Goal: Task Accomplishment & Management: Manage account settings

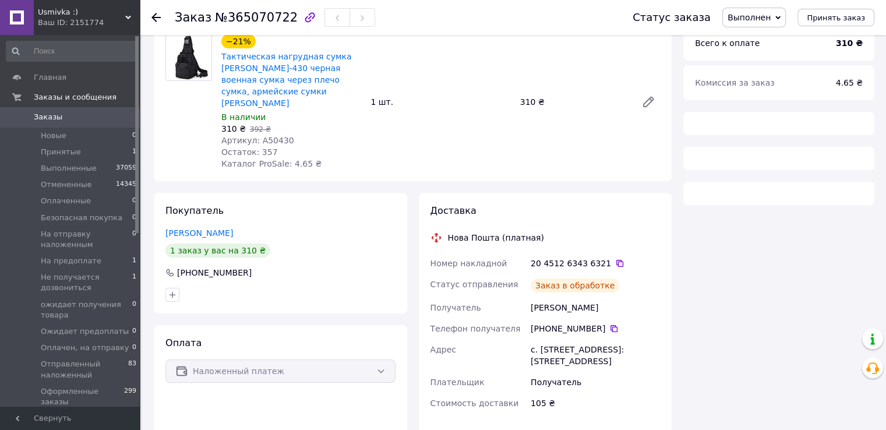
scroll to position [103, 0]
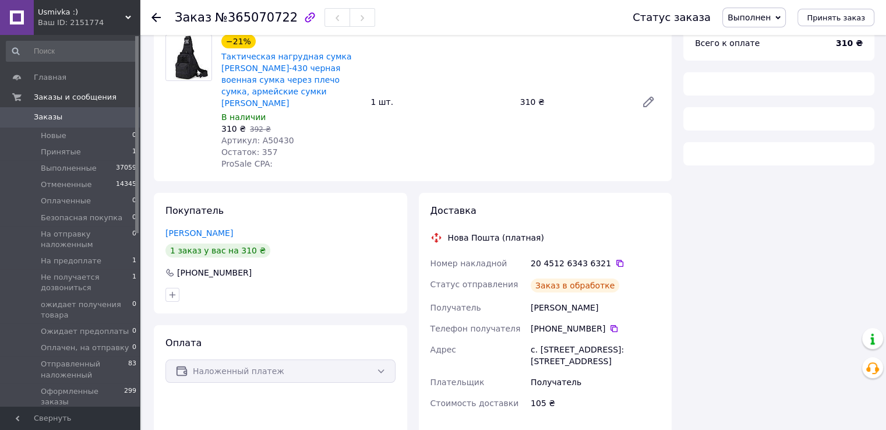
scroll to position [103, 0]
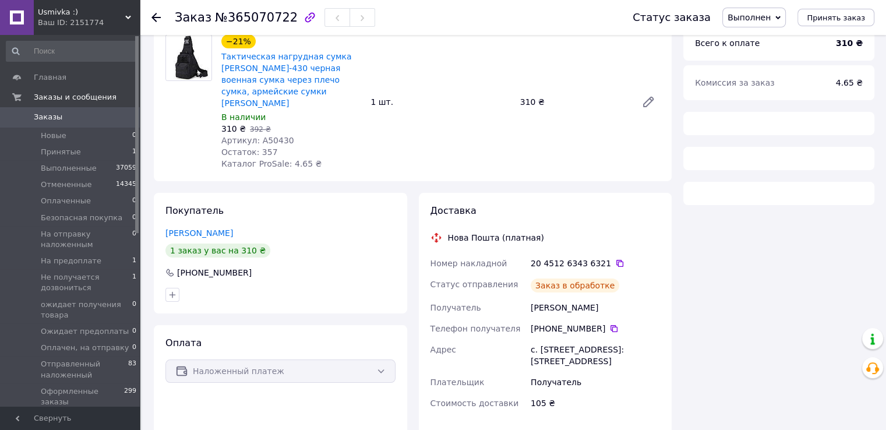
scroll to position [103, 0]
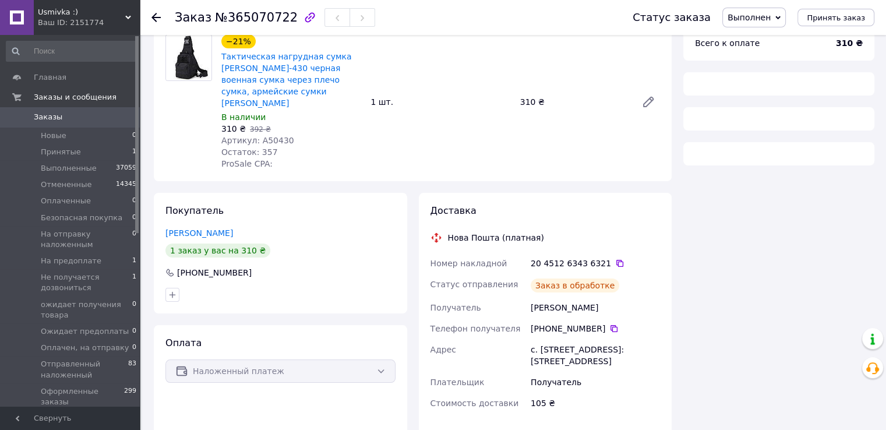
scroll to position [103, 0]
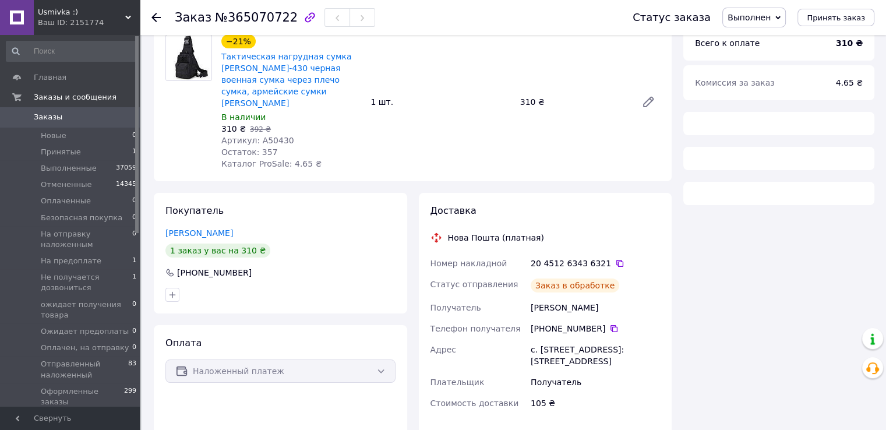
scroll to position [103, 0]
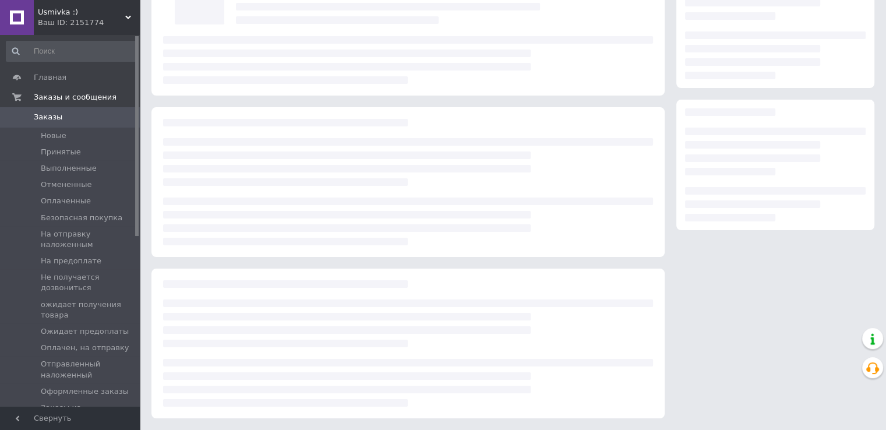
scroll to position [103, 0]
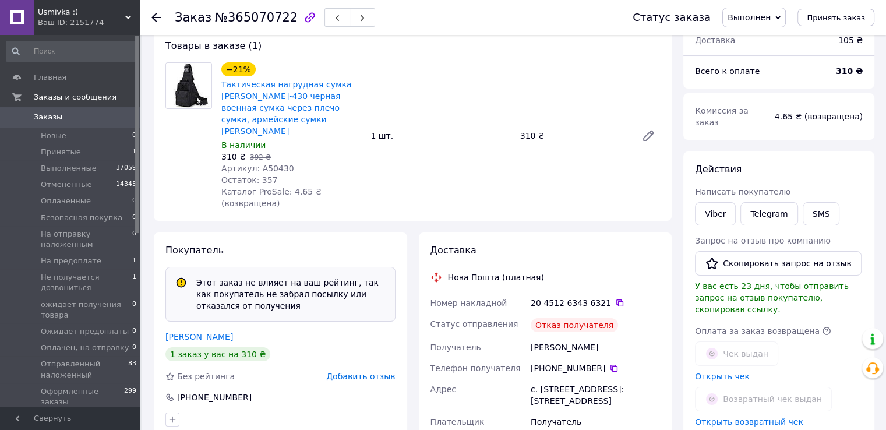
scroll to position [103, 0]
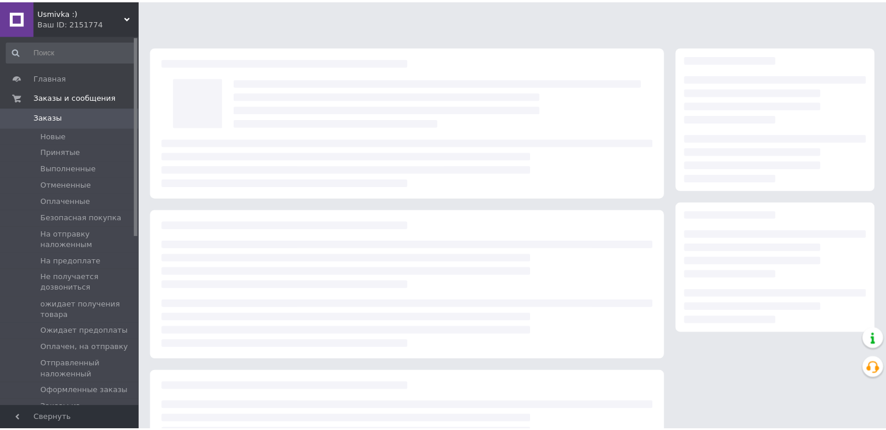
scroll to position [103, 0]
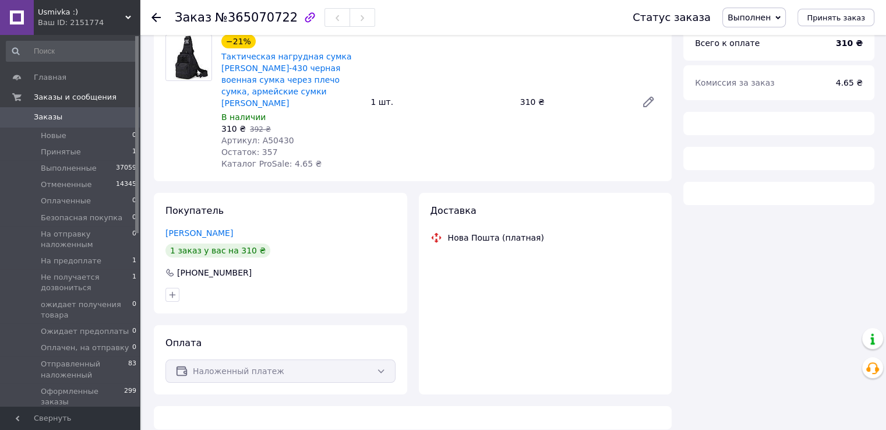
scroll to position [103, 0]
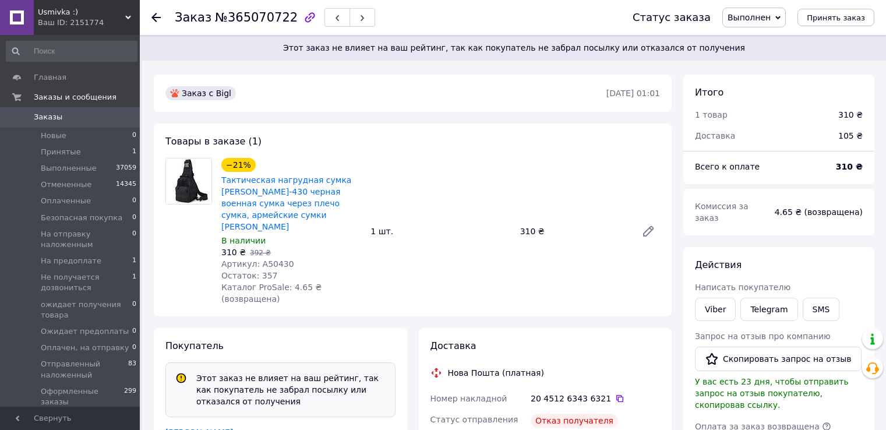
scroll to position [103, 0]
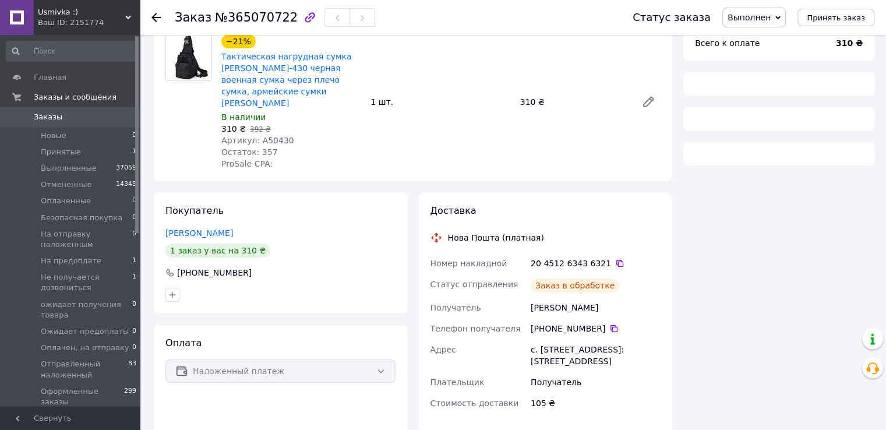
scroll to position [103, 0]
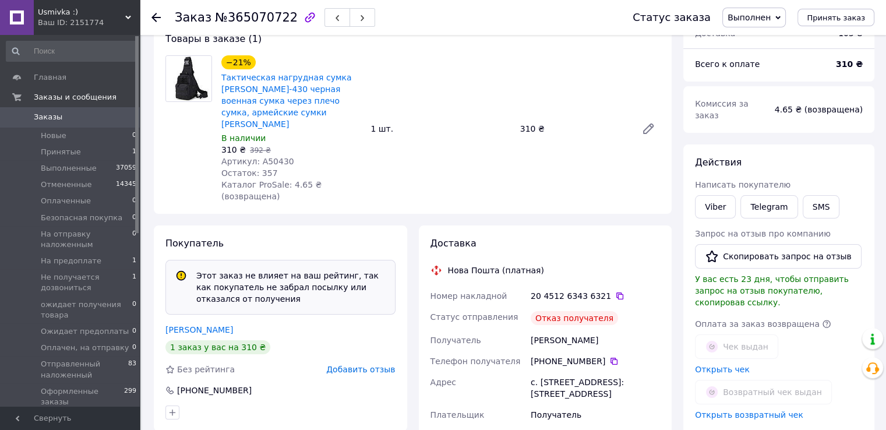
scroll to position [103, 0]
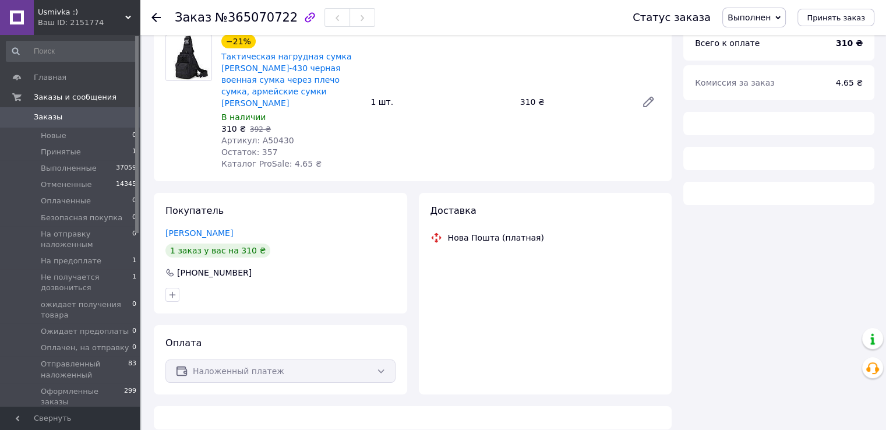
scroll to position [103, 0]
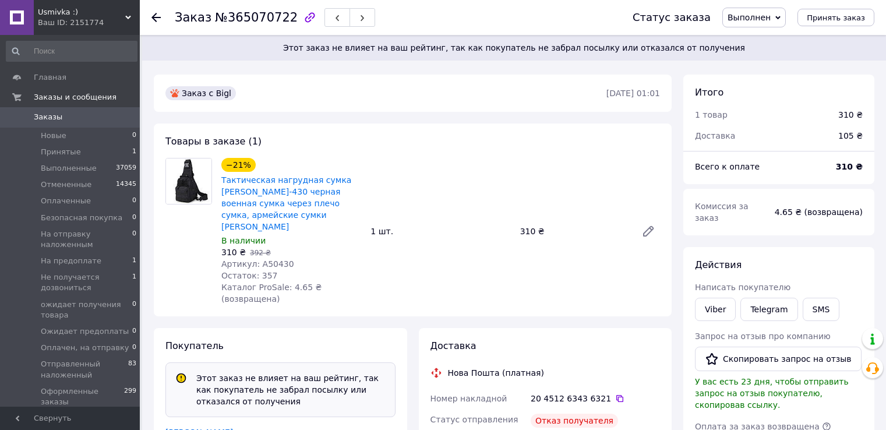
scroll to position [103, 0]
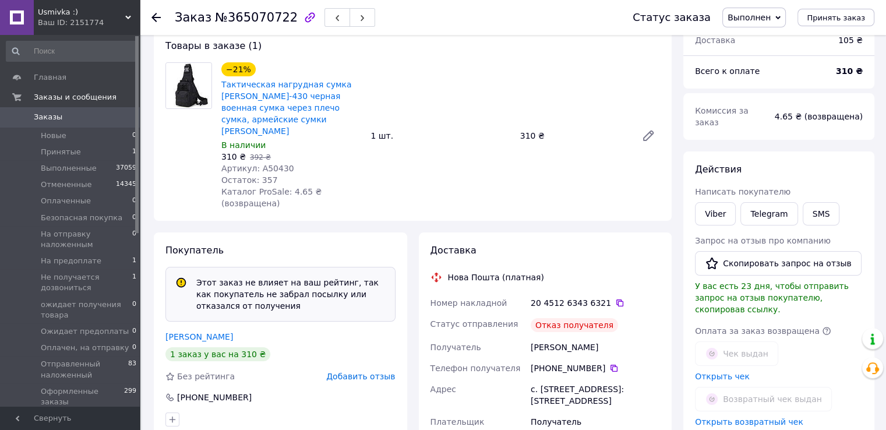
scroll to position [103, 0]
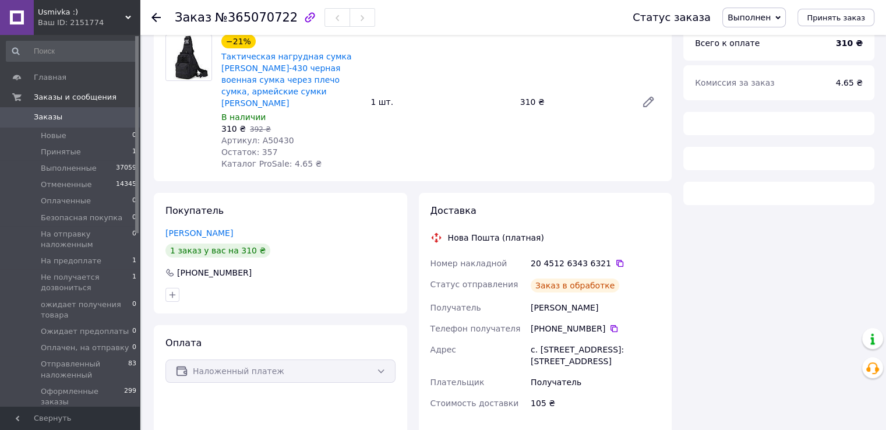
scroll to position [103, 0]
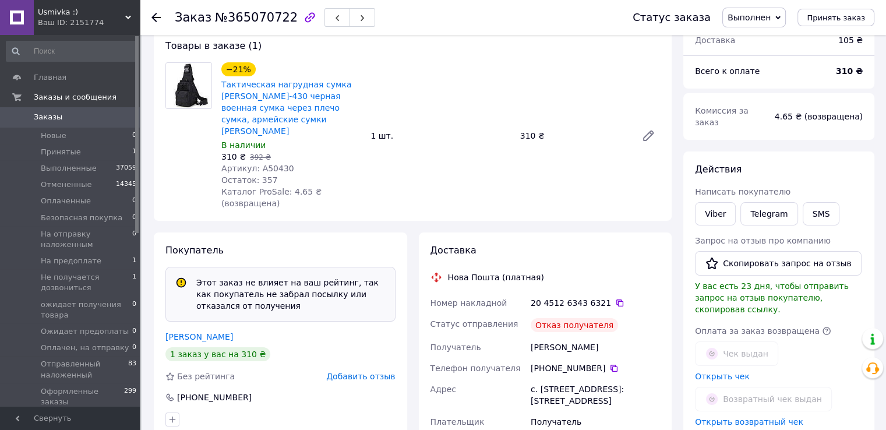
scroll to position [103, 0]
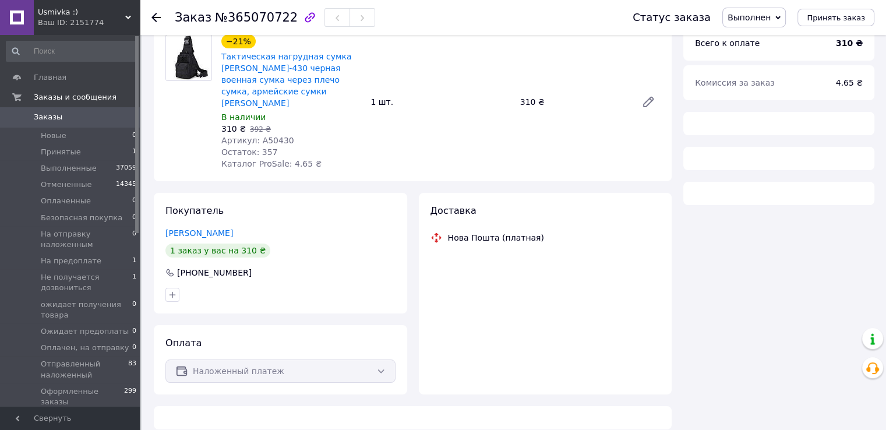
scroll to position [103, 0]
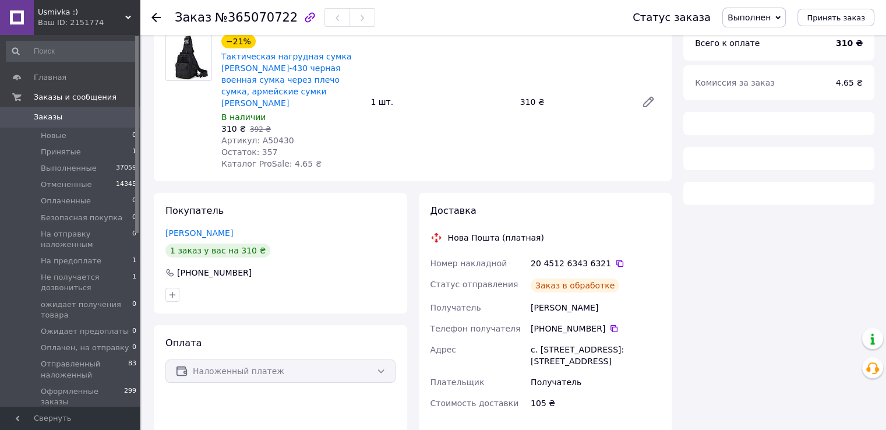
scroll to position [103, 0]
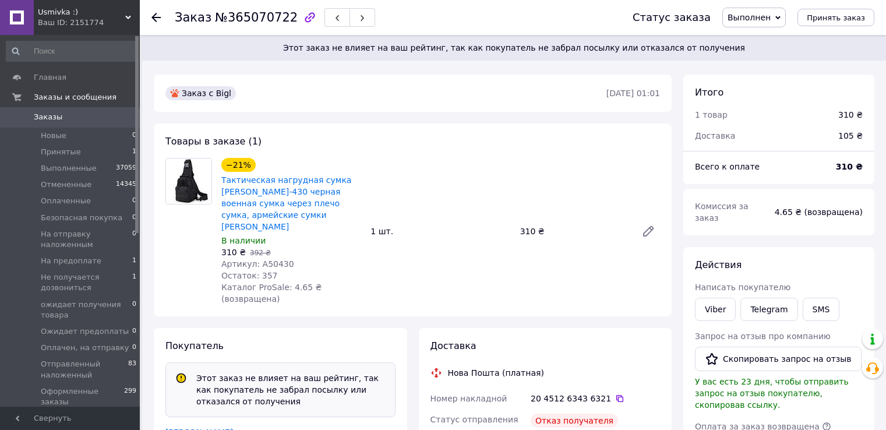
scroll to position [103, 0]
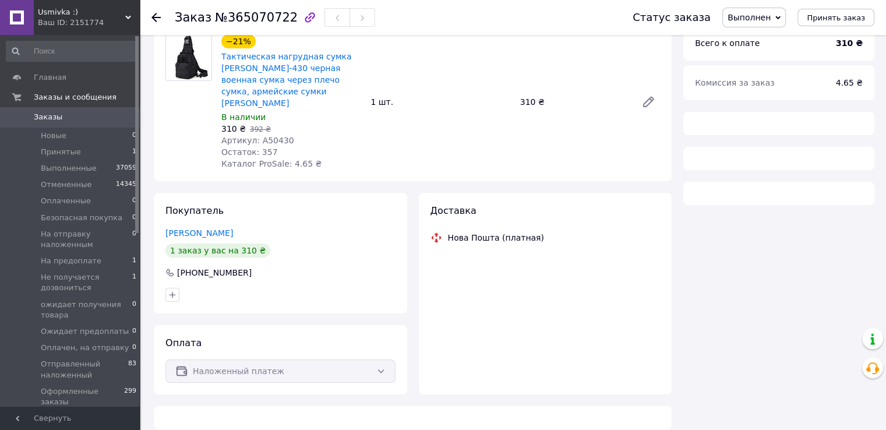
scroll to position [103, 0]
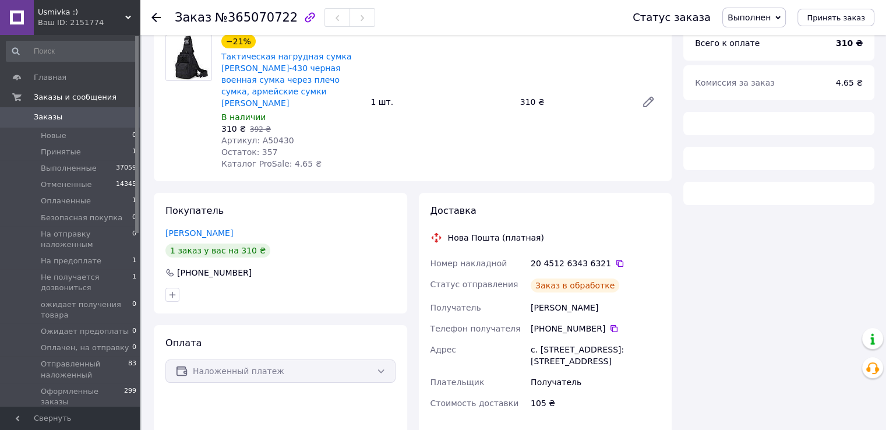
scroll to position [103, 0]
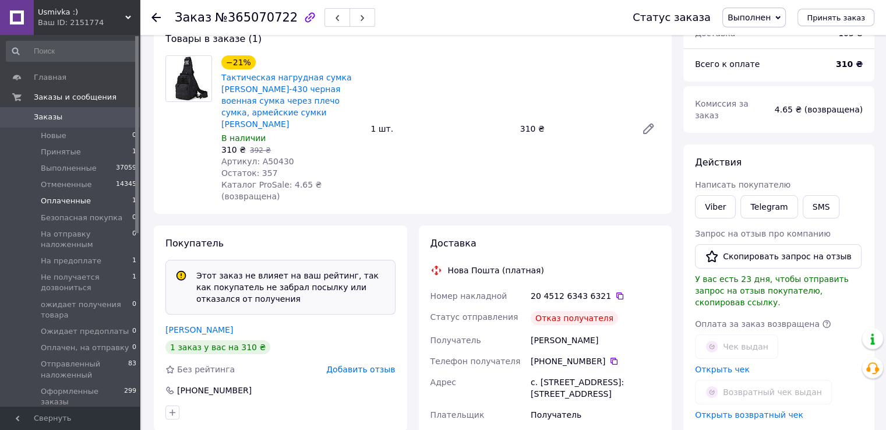
click at [72, 194] on li "Оплаченные 1" at bounding box center [71, 201] width 143 height 16
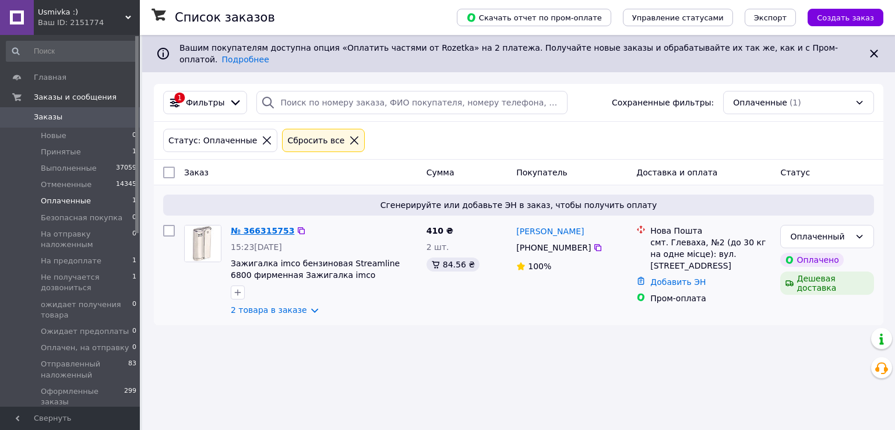
click at [259, 226] on link "№ 366315753" at bounding box center [262, 230] width 63 height 9
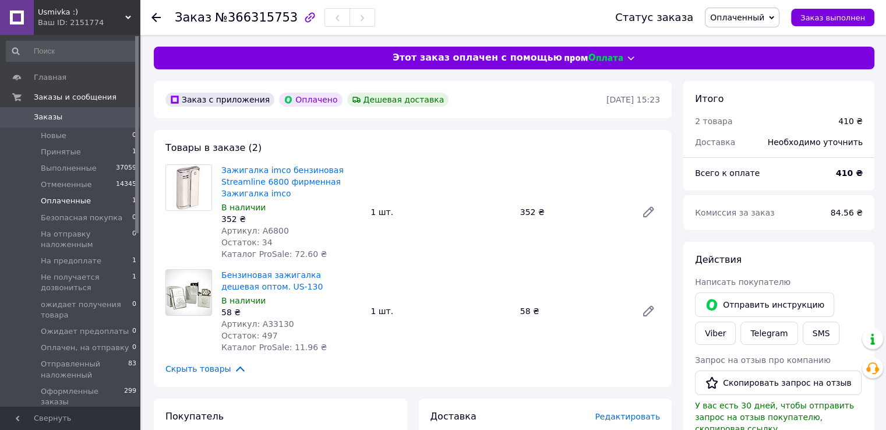
click at [93, 196] on li "Оплаченные 1" at bounding box center [71, 201] width 143 height 16
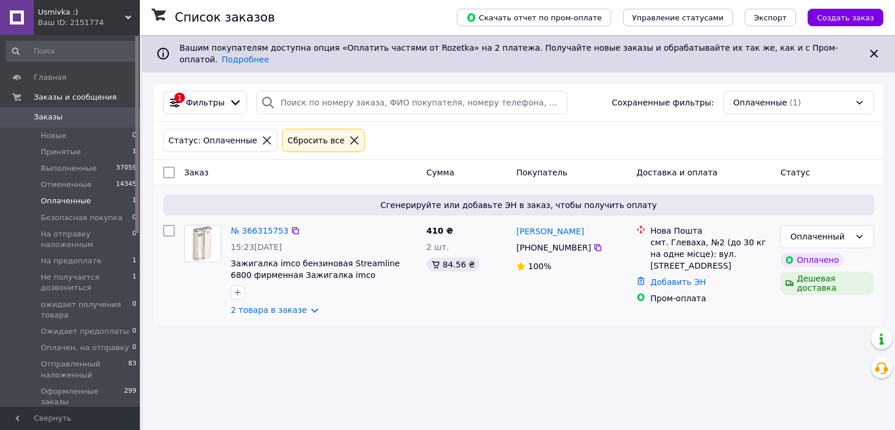
click at [248, 224] on div "№ 366315753" at bounding box center [259, 231] width 60 height 14
click at [264, 226] on link "№ 366315753" at bounding box center [260, 230] width 58 height 9
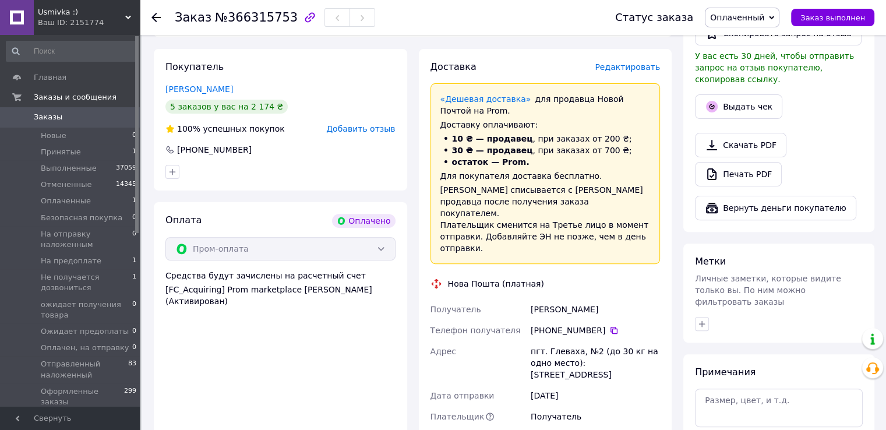
scroll to position [291, 0]
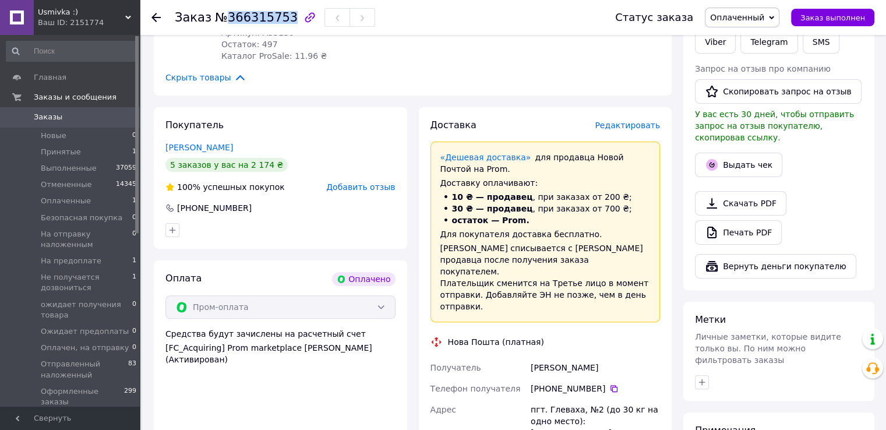
drag, startPoint x: 222, startPoint y: 20, endPoint x: 280, endPoint y: 19, distance: 58.2
click at [280, 19] on span "№366315753" at bounding box center [256, 17] width 83 height 14
copy span "366315753"
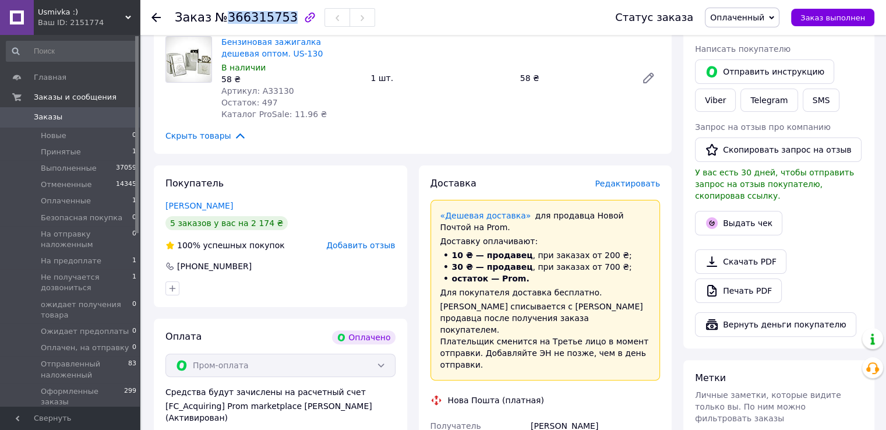
scroll to position [466, 0]
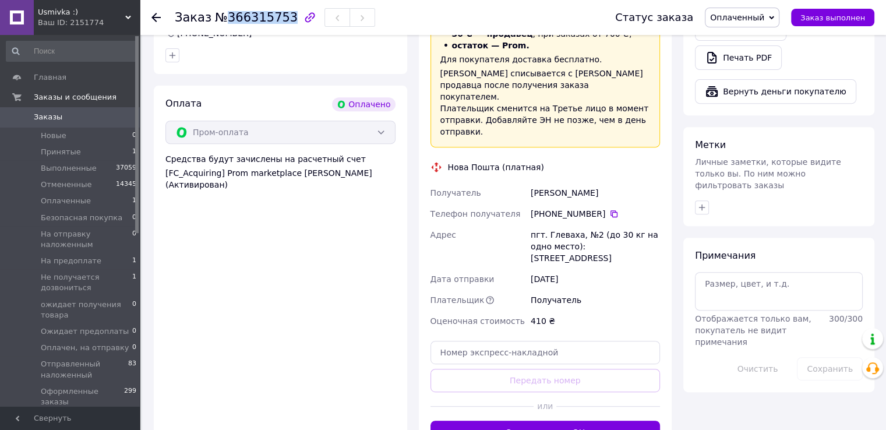
click at [520, 420] on button "Сгенерировать ЭН" at bounding box center [545, 431] width 230 height 23
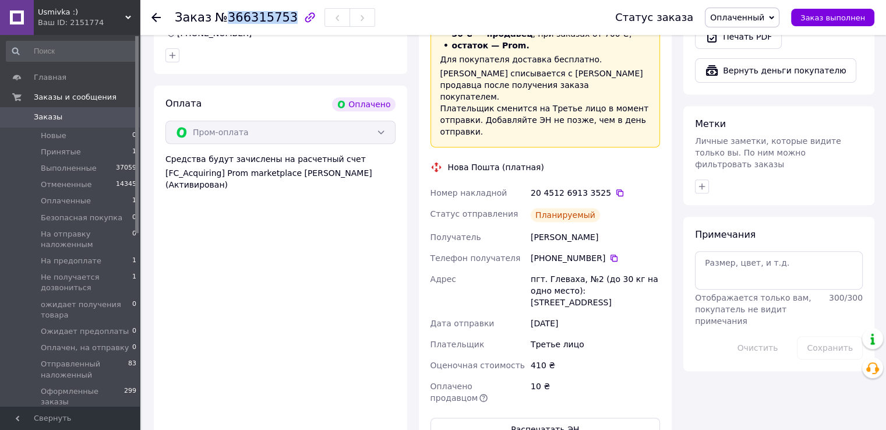
click at [774, 24] on span "Оплаченный" at bounding box center [742, 18] width 75 height 20
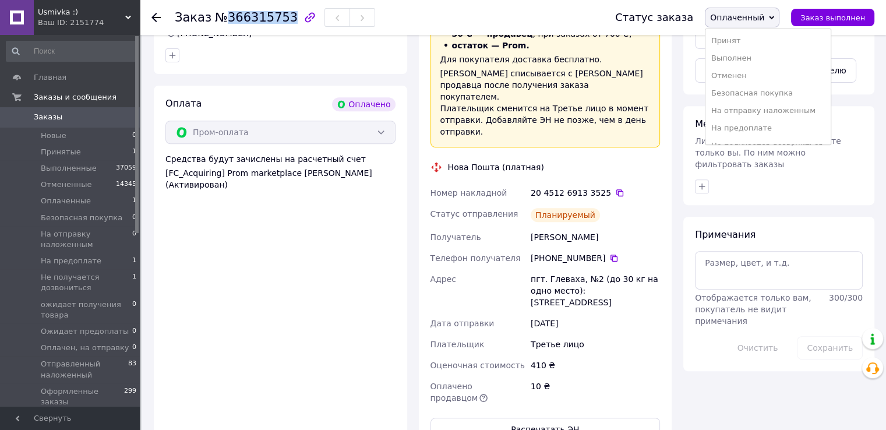
scroll to position [100, 0]
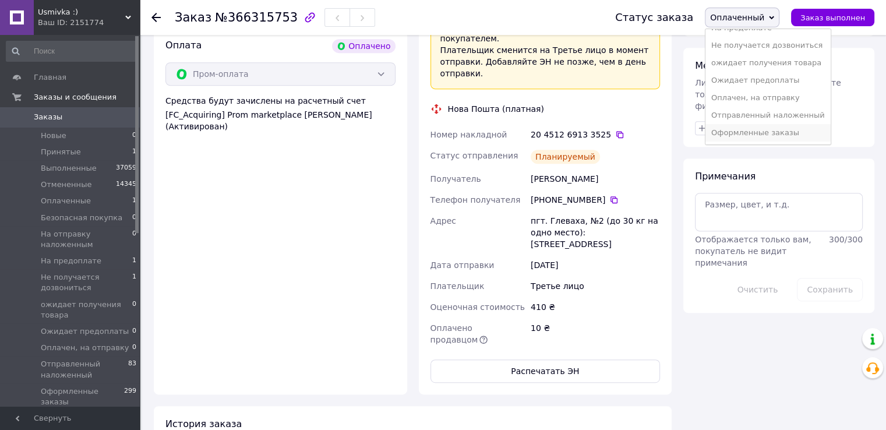
click at [750, 131] on li "Оформленные заказы" at bounding box center [767, 132] width 125 height 17
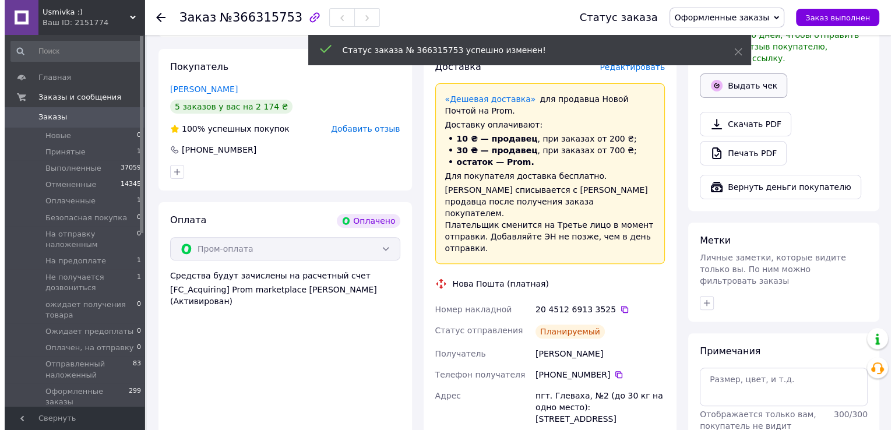
scroll to position [291, 0]
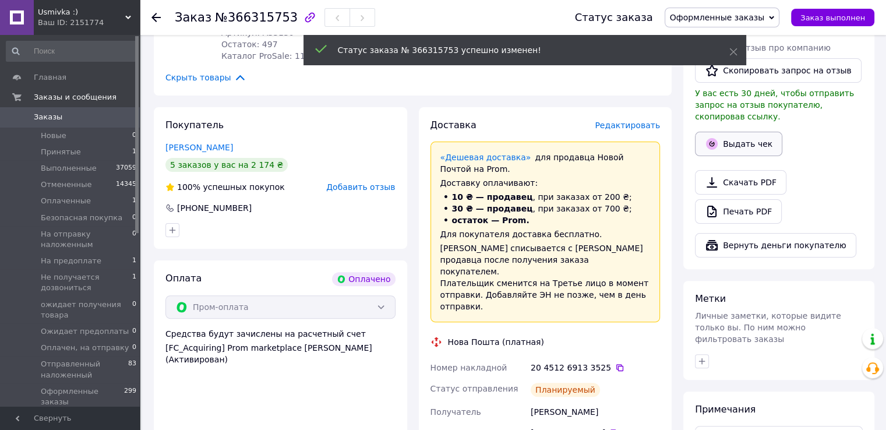
click at [752, 132] on button "Выдать чек" at bounding box center [738, 144] width 87 height 24
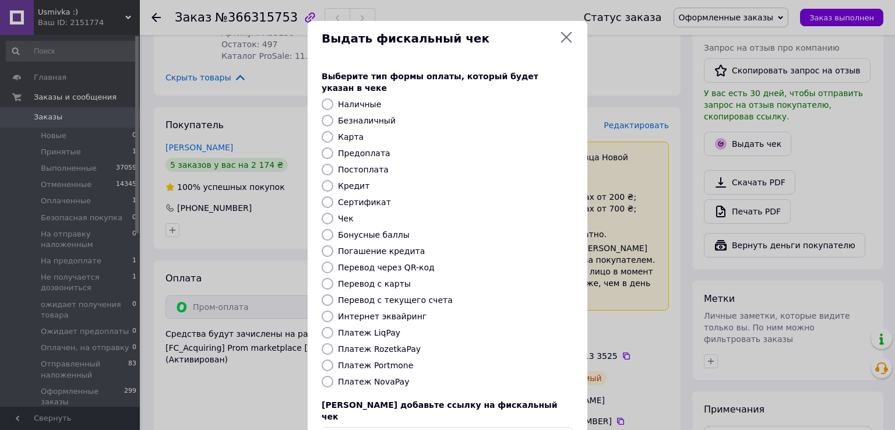
click at [365, 312] on label "Интернет эквайринг" at bounding box center [382, 316] width 89 height 9
click at [333, 310] on input "Интернет эквайринг" at bounding box center [327, 316] width 12 height 12
radio input "true"
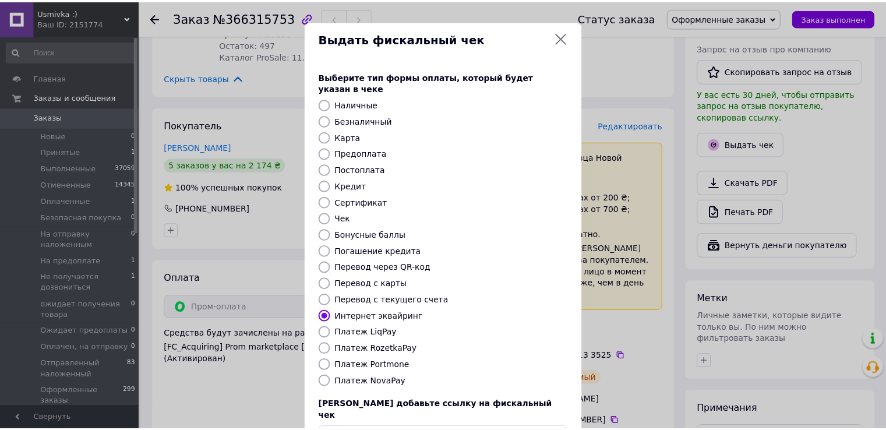
scroll to position [70, 0]
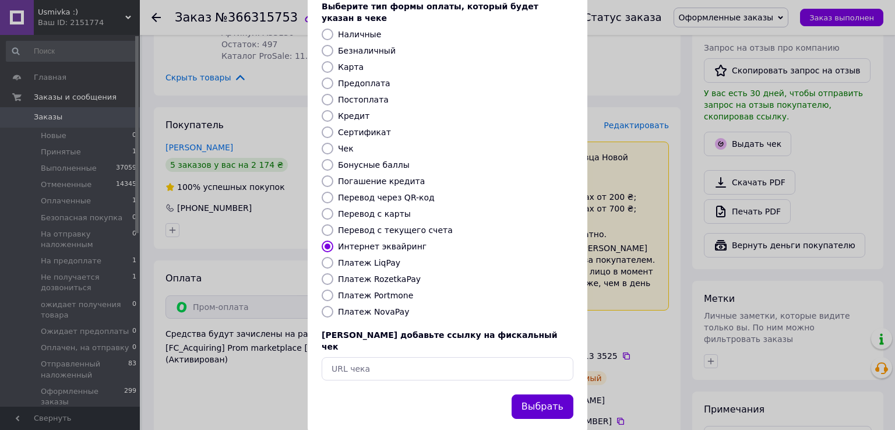
click at [543, 394] on button "Выбрать" at bounding box center [542, 406] width 62 height 25
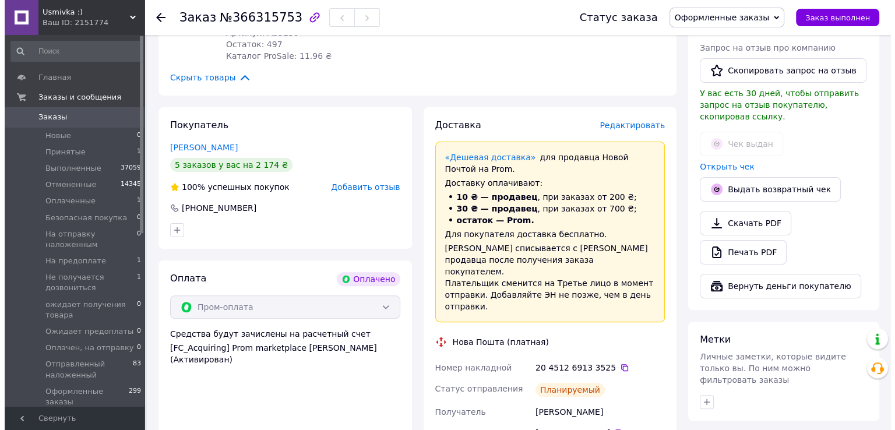
scroll to position [175, 0]
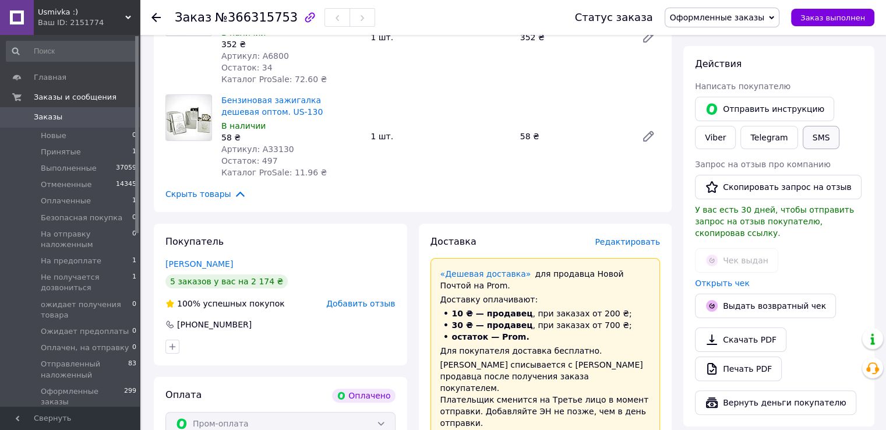
click at [818, 136] on button "SMS" at bounding box center [821, 137] width 37 height 23
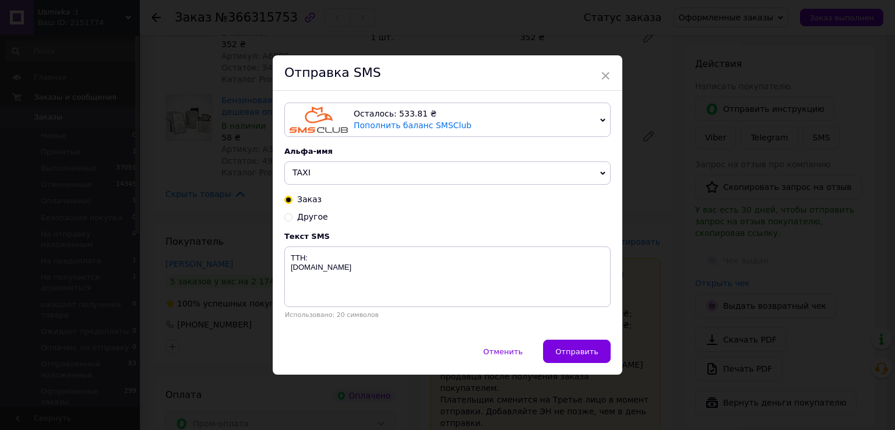
click at [321, 168] on span "TAXI" at bounding box center [447, 172] width 326 height 23
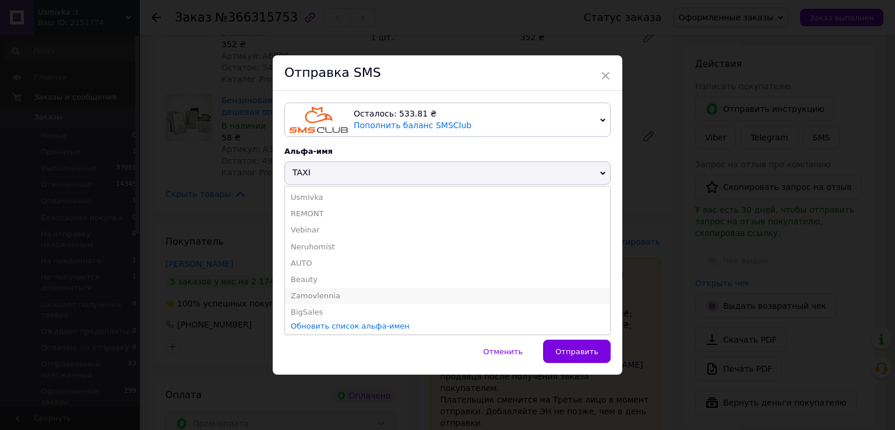
click at [319, 298] on li "Zamovlennia" at bounding box center [447, 296] width 325 height 16
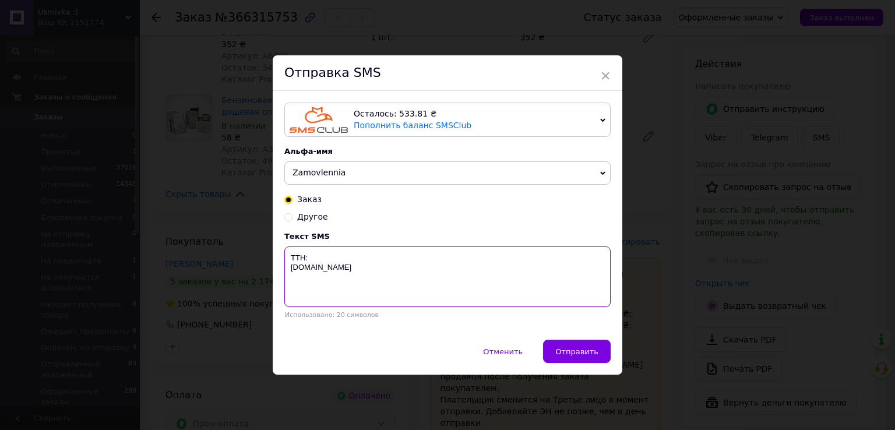
click at [328, 250] on textarea "TTH: Usmivka.com.ua" at bounding box center [447, 276] width 326 height 61
paste textarea "20451269133525"
type textarea "TTH:20451269133525 Usmivka.com.ua"
drag, startPoint x: 577, startPoint y: 359, endPoint x: 574, endPoint y: 346, distance: 13.6
click at [575, 350] on button "Отправить" at bounding box center [577, 351] width 68 height 23
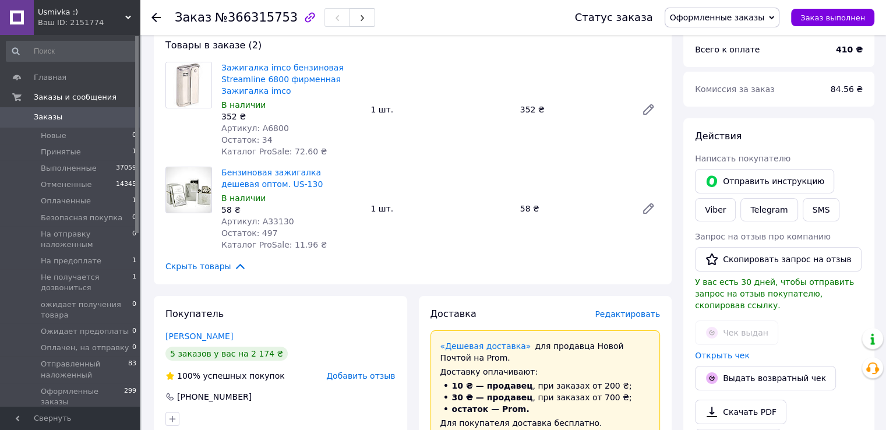
scroll to position [394, 0]
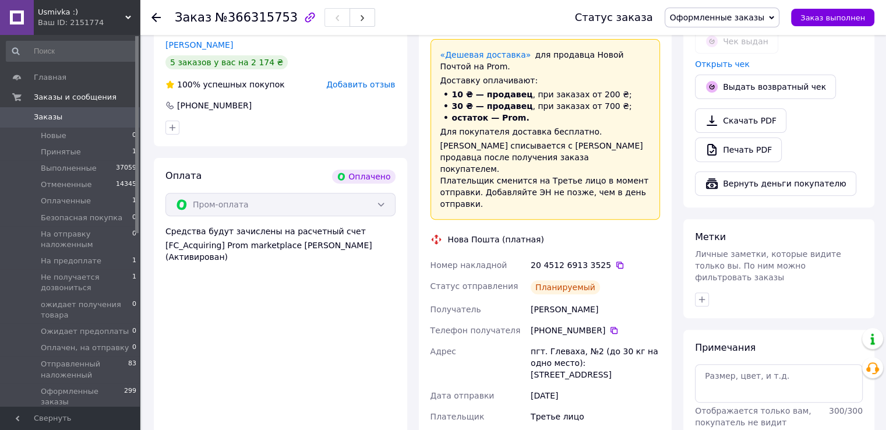
drag, startPoint x: 596, startPoint y: 298, endPoint x: 524, endPoint y: 296, distance: 72.3
click at [524, 296] on div "Номер накладной 20 4512 6913 3525   Статус отправления Планируемый Получатель Д…" at bounding box center [545, 368] width 235 height 226
copy div "Получатель Демченко Петро"
click at [615, 260] on icon at bounding box center [619, 264] width 9 height 9
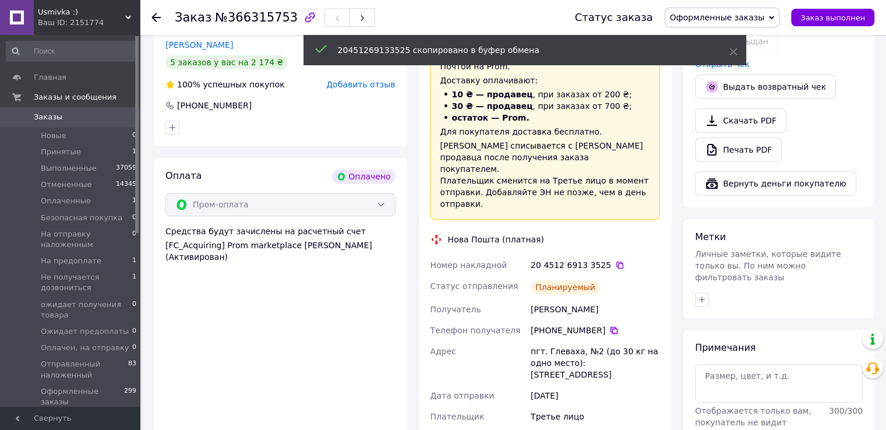
click at [609, 326] on icon at bounding box center [613, 330] width 9 height 9
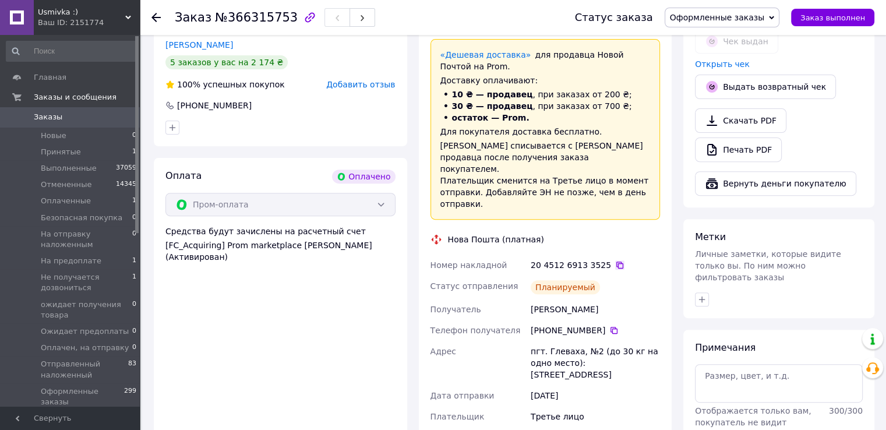
click at [615, 260] on icon at bounding box center [619, 264] width 9 height 9
drag, startPoint x: 567, startPoint y: 296, endPoint x: 526, endPoint y: 299, distance: 40.3
click at [526, 299] on div "Номер накладной 20 4512 6913 3525   Статус отправления Планируемый Получатель Д…" at bounding box center [545, 368] width 235 height 226
copy div "Получатель Демченко Петро"
click at [609, 326] on icon at bounding box center [613, 330] width 9 height 9
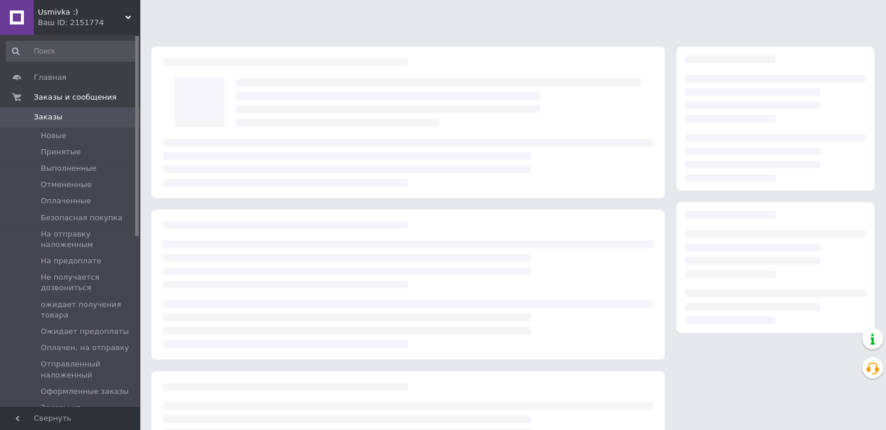
scroll to position [103, 0]
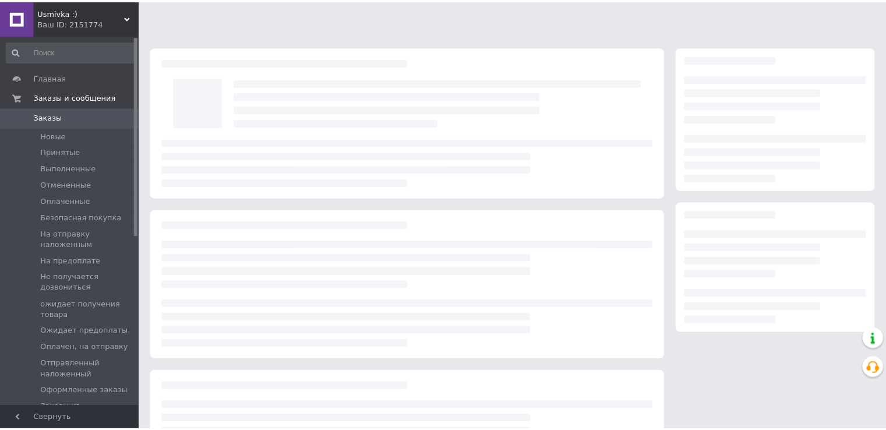
scroll to position [103, 0]
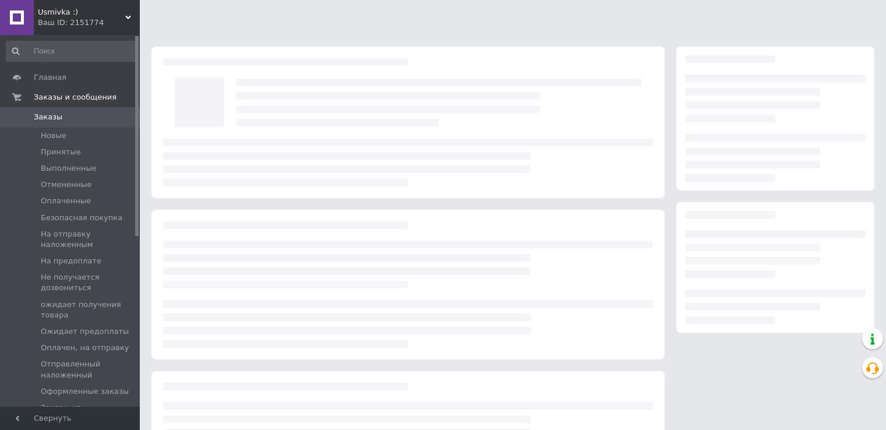
scroll to position [103, 0]
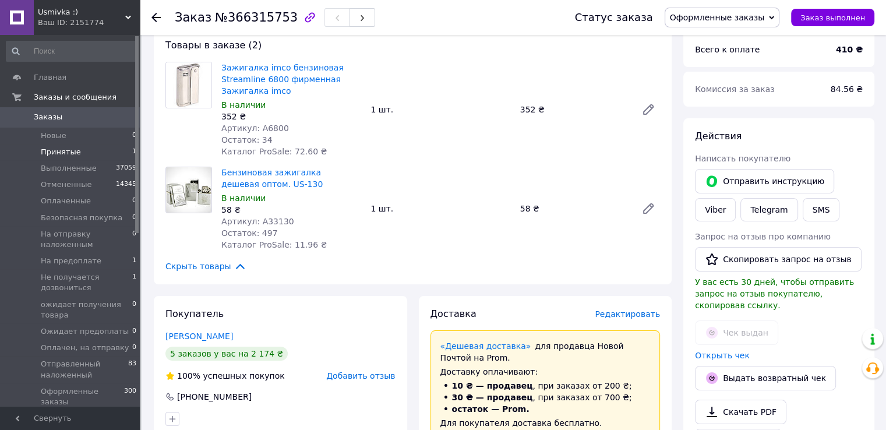
click at [90, 157] on li "Принятые 1" at bounding box center [71, 152] width 143 height 16
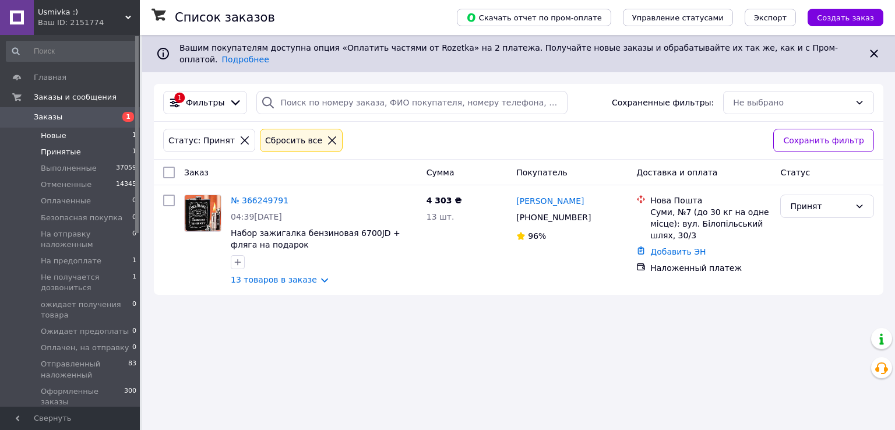
click at [64, 142] on li "Новые 1" at bounding box center [71, 136] width 143 height 16
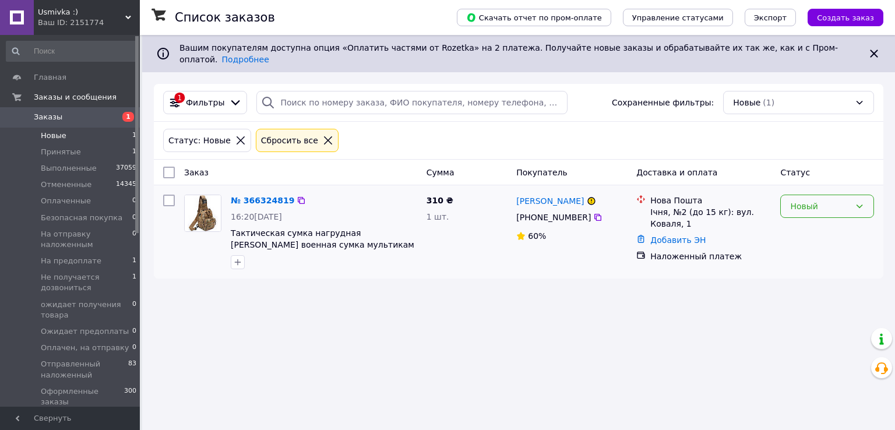
click at [832, 200] on div "Новый" at bounding box center [820, 206] width 60 height 13
click at [806, 214] on li "Принят" at bounding box center [826, 221] width 93 height 21
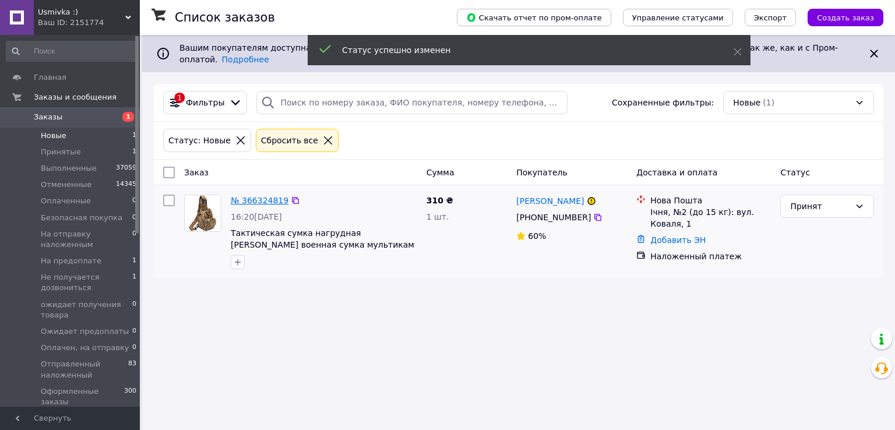
click at [269, 196] on link "№ 366324819" at bounding box center [260, 200] width 58 height 9
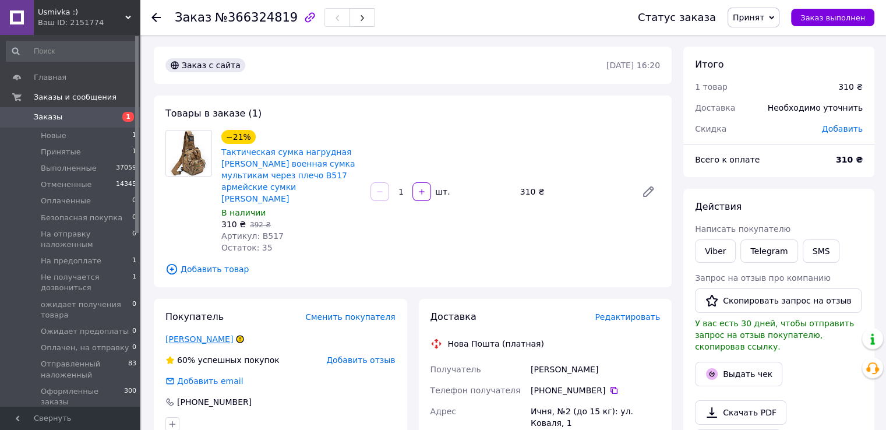
click at [186, 334] on link "[PERSON_NAME]" at bounding box center [199, 338] width 68 height 9
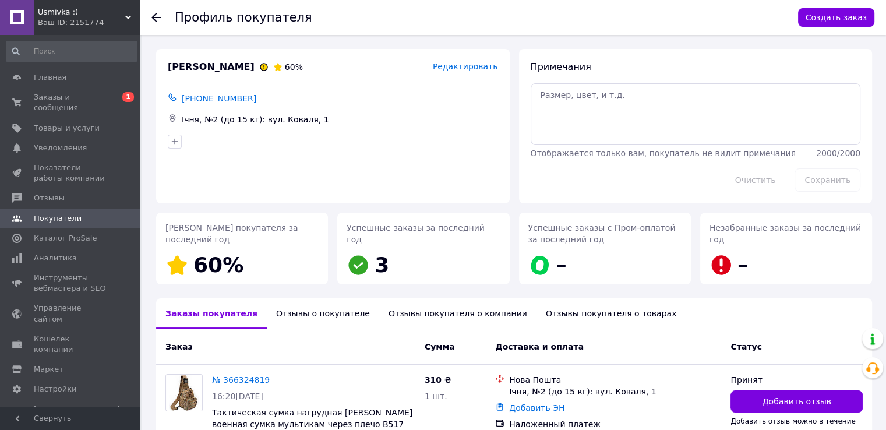
click at [163, 19] on div at bounding box center [162, 17] width 23 height 35
click at [156, 14] on use at bounding box center [155, 17] width 9 height 9
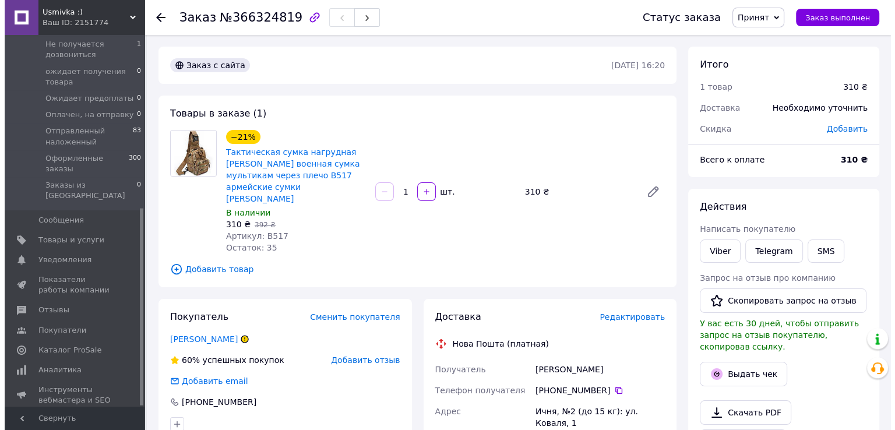
scroll to position [326, 0]
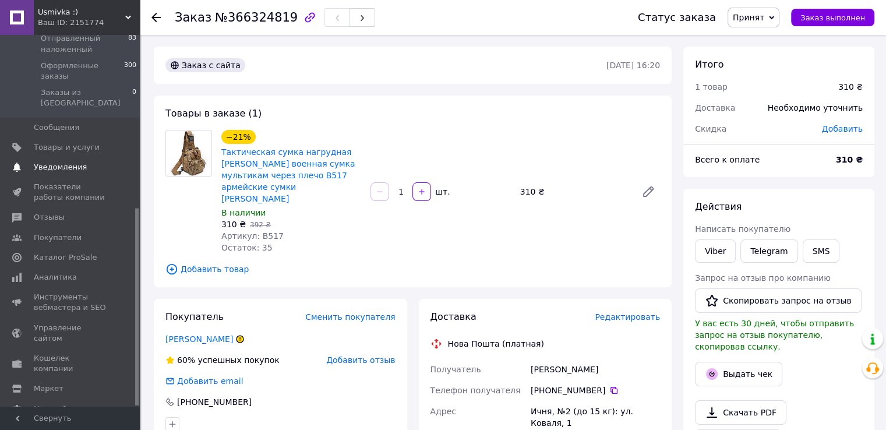
click at [54, 162] on span "Уведомления" at bounding box center [60, 167] width 53 height 10
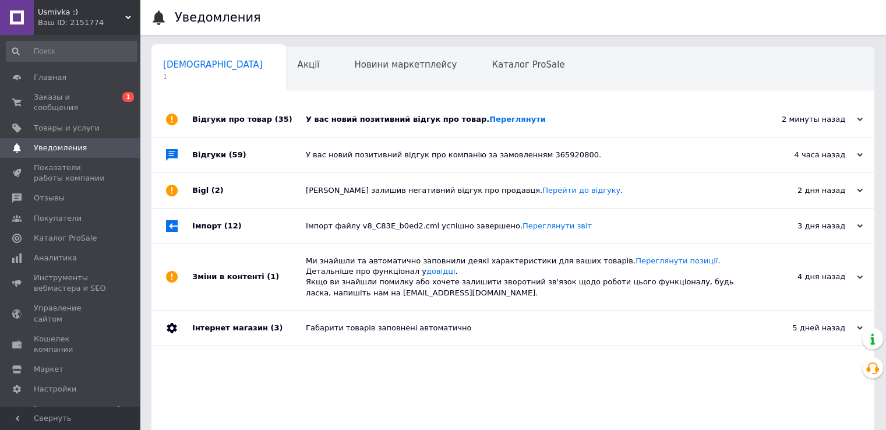
scroll to position [39, 0]
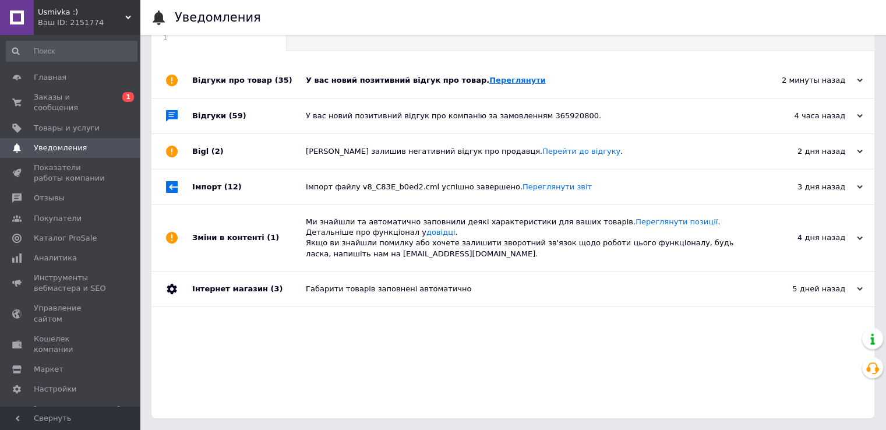
click at [499, 76] on link "Переглянути" at bounding box center [517, 80] width 56 height 9
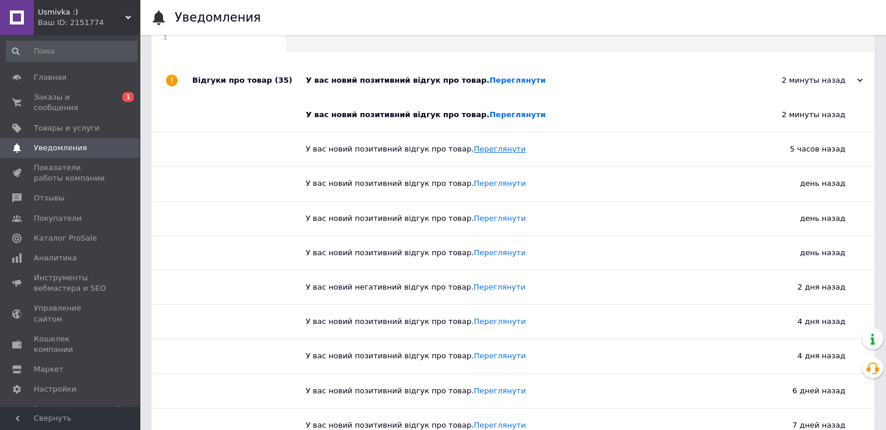
click at [481, 151] on link "Переглянути" at bounding box center [499, 148] width 52 height 9
click at [473, 217] on link "Переглянути" at bounding box center [499, 218] width 52 height 9
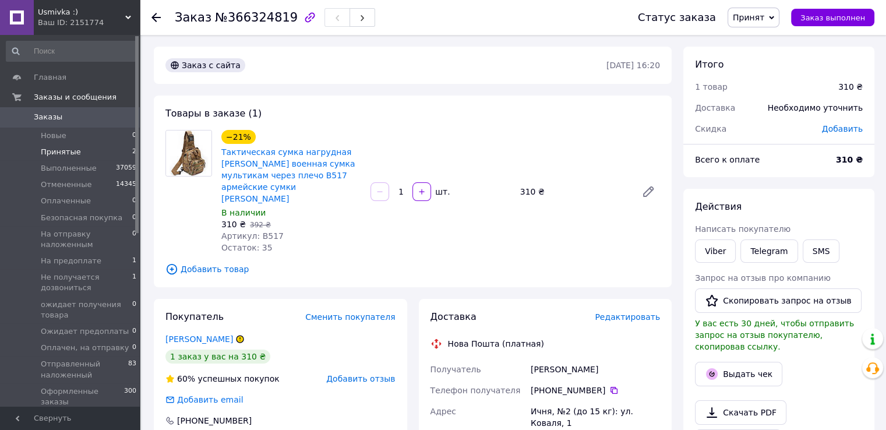
click at [68, 153] on span "Принятые" at bounding box center [61, 152] width 40 height 10
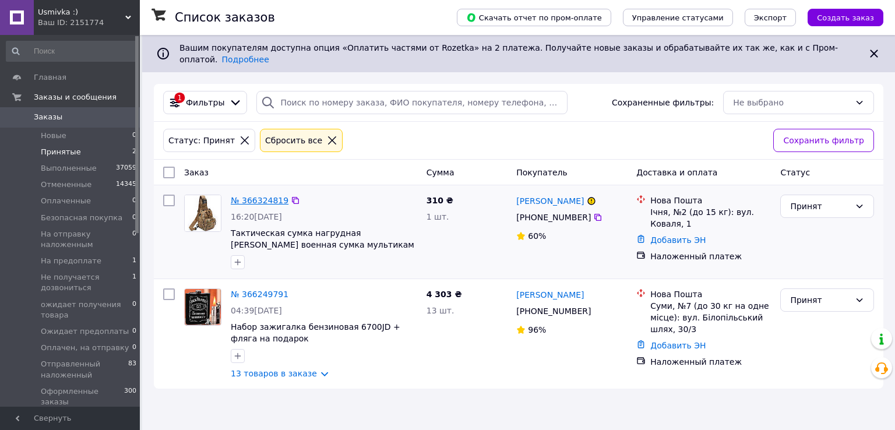
click at [266, 196] on link "№ 366324819" at bounding box center [260, 200] width 58 height 9
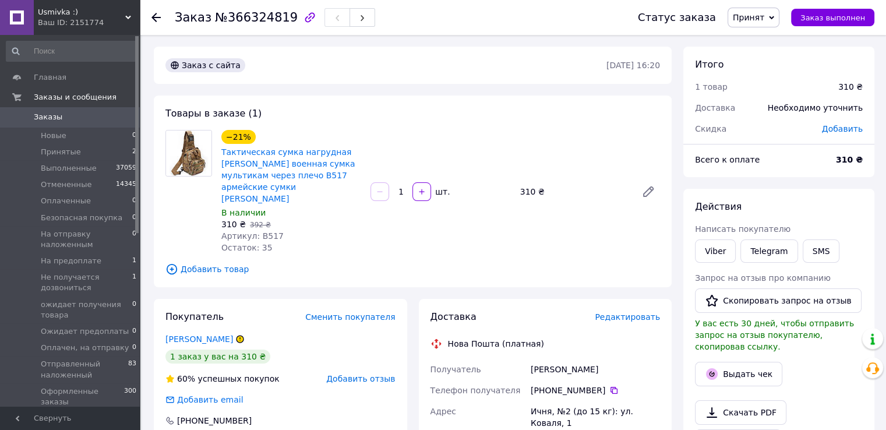
scroll to position [291, 0]
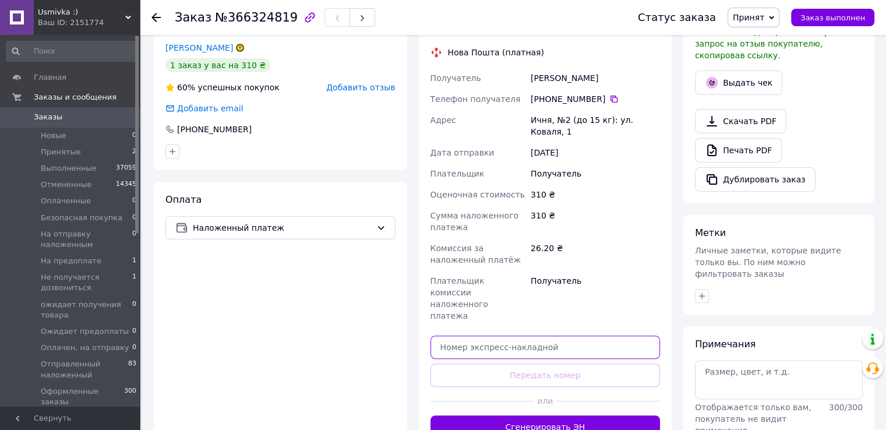
click at [526, 335] on input "text" at bounding box center [545, 346] width 230 height 23
paste input "20451269165259"
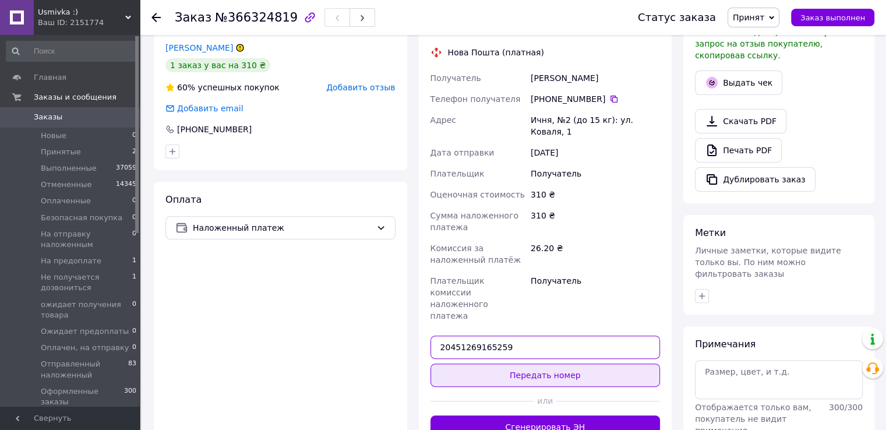
type input "20451269165259"
click at [542, 363] on button "Передать номер" at bounding box center [545, 374] width 230 height 23
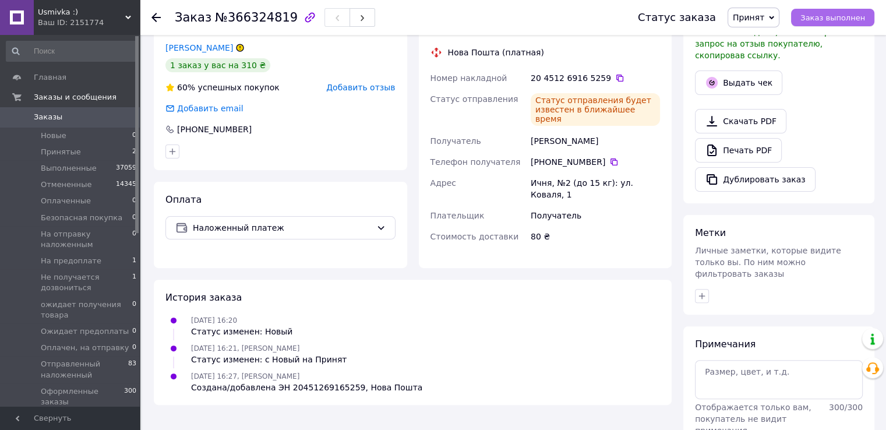
click at [829, 17] on span "Заказ выполнен" at bounding box center [832, 17] width 65 height 9
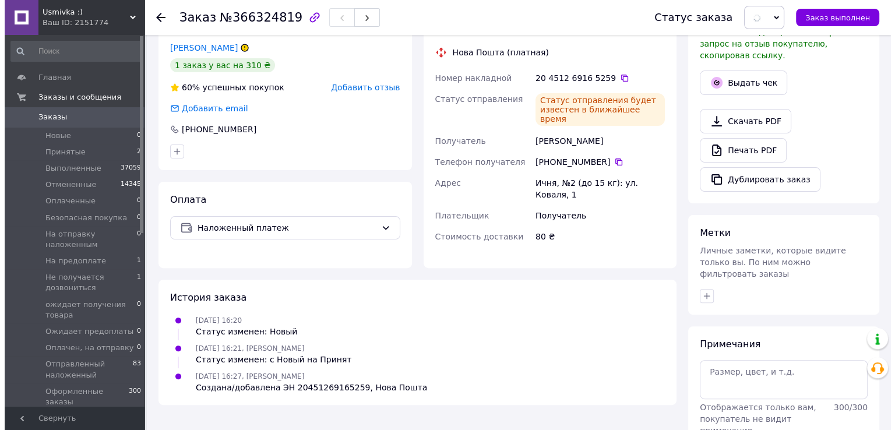
scroll to position [116, 0]
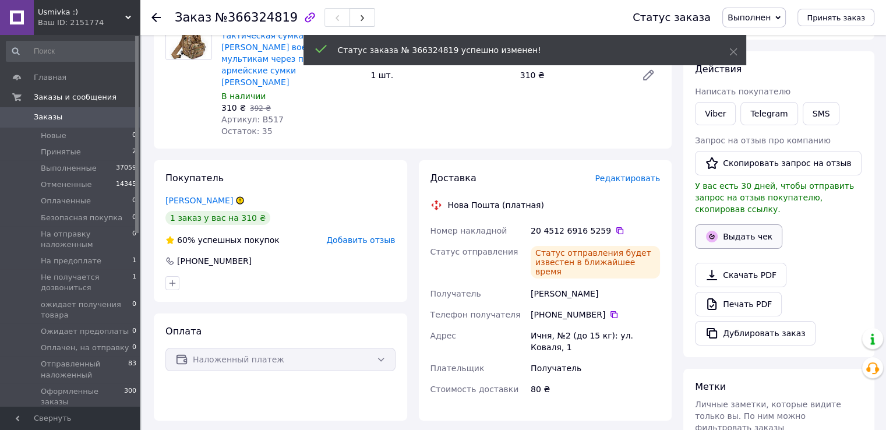
click at [734, 226] on button "Выдать чек" at bounding box center [738, 236] width 87 height 24
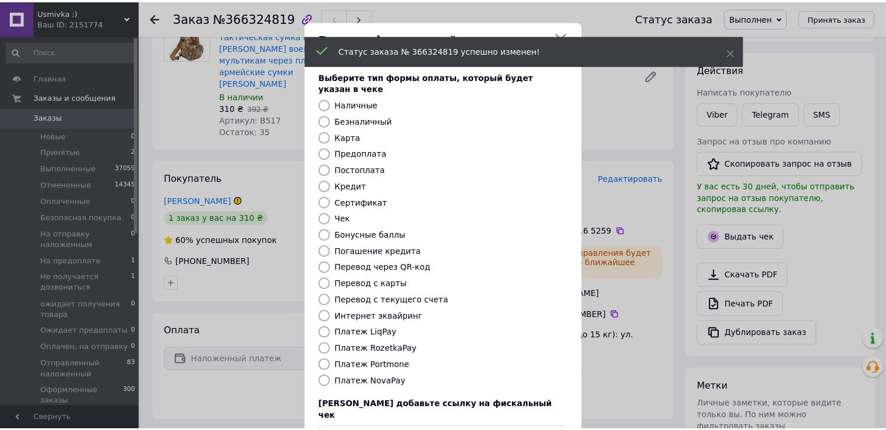
scroll to position [70, 0]
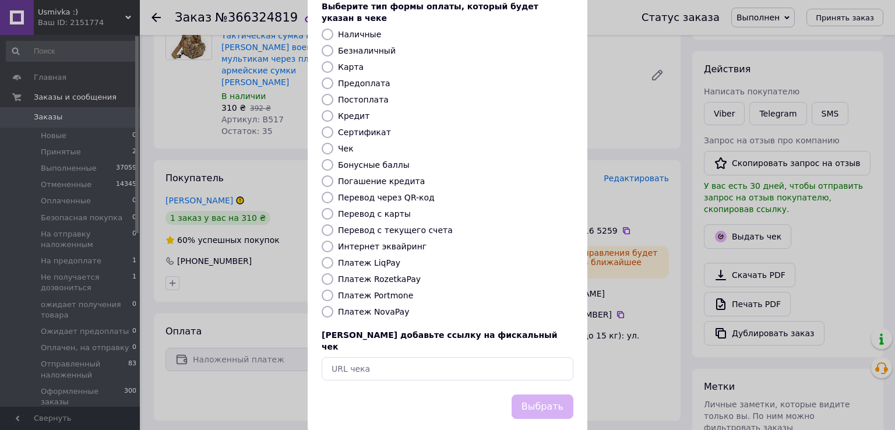
click at [347, 307] on label "Платеж NovaPay" at bounding box center [373, 311] width 71 height 9
click at [333, 306] on input "Платеж NovaPay" at bounding box center [327, 312] width 12 height 12
radio input "true"
drag, startPoint x: 521, startPoint y: 388, endPoint x: 545, endPoint y: 380, distance: 25.0
click at [521, 394] on button "Выбрать" at bounding box center [542, 406] width 62 height 25
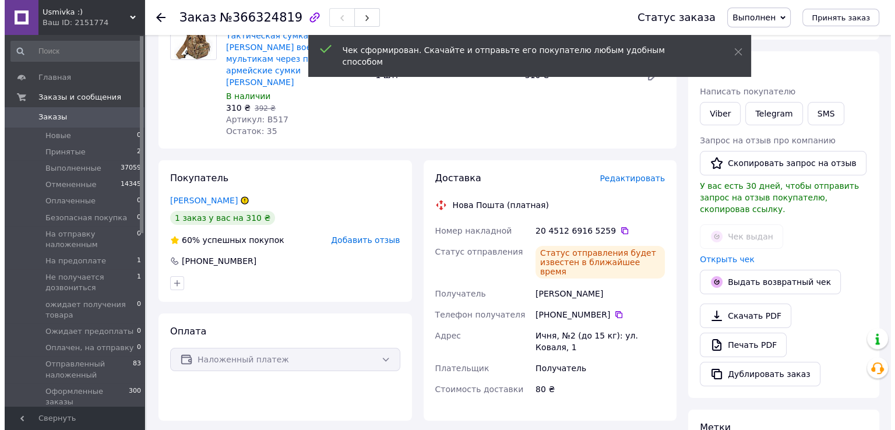
scroll to position [0, 0]
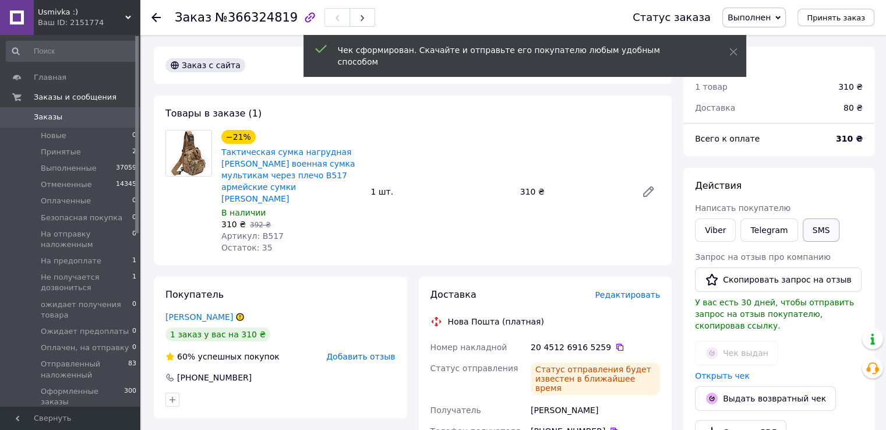
click at [811, 220] on button "SMS" at bounding box center [821, 229] width 37 height 23
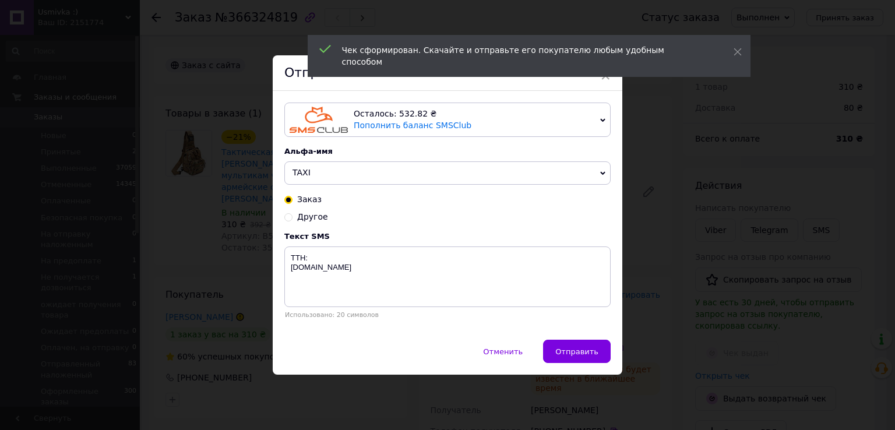
click at [303, 168] on span "TAXI" at bounding box center [301, 172] width 18 height 9
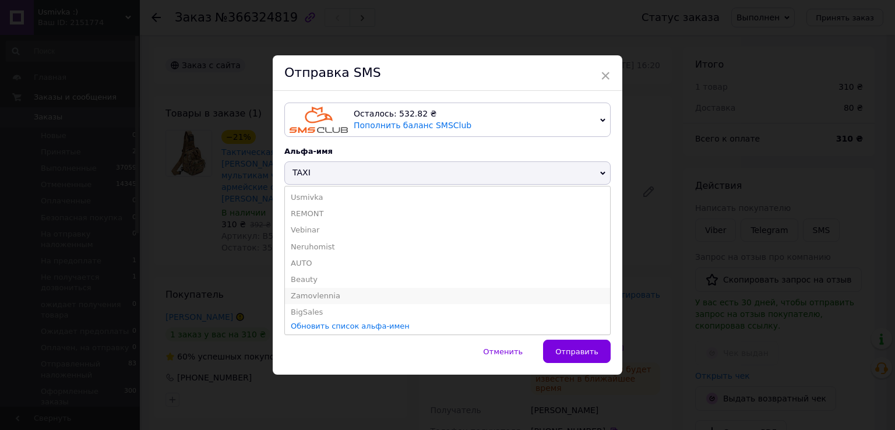
click at [318, 299] on li "Zamovlennia" at bounding box center [447, 296] width 325 height 16
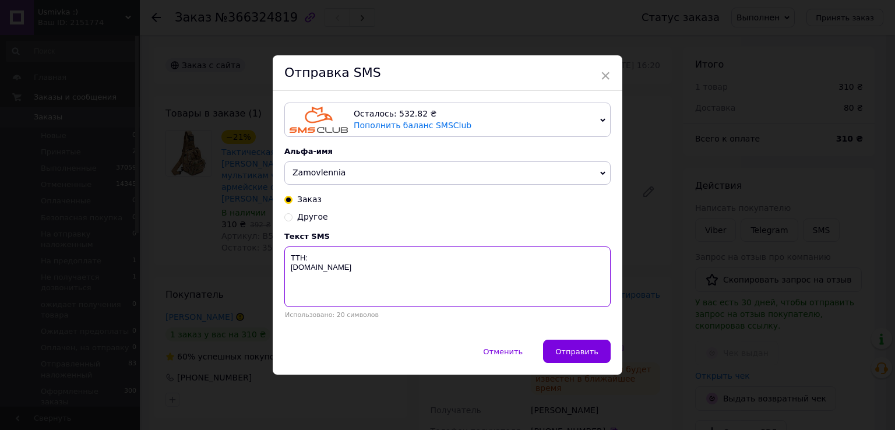
click at [331, 262] on textarea "TTH: Usmivka.com.ua" at bounding box center [447, 276] width 326 height 61
paste textarea "20451269165259"
type textarea "TTH:20451269165259 Usmivka.com.ua"
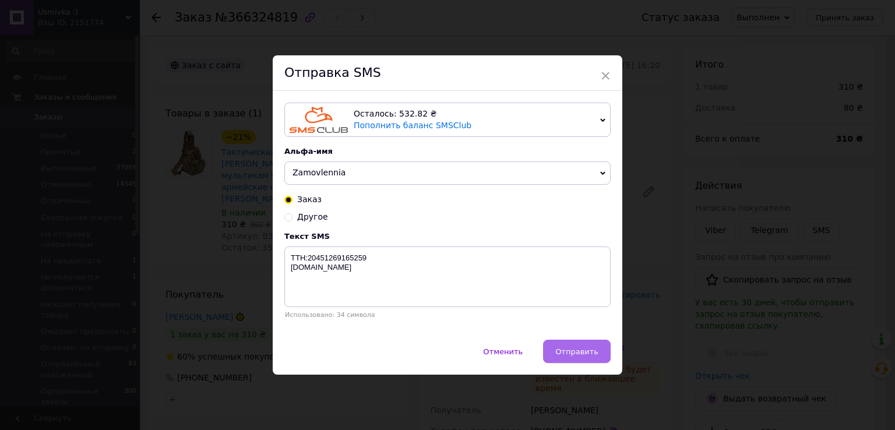
click at [559, 352] on span "Отправить" at bounding box center [576, 351] width 43 height 9
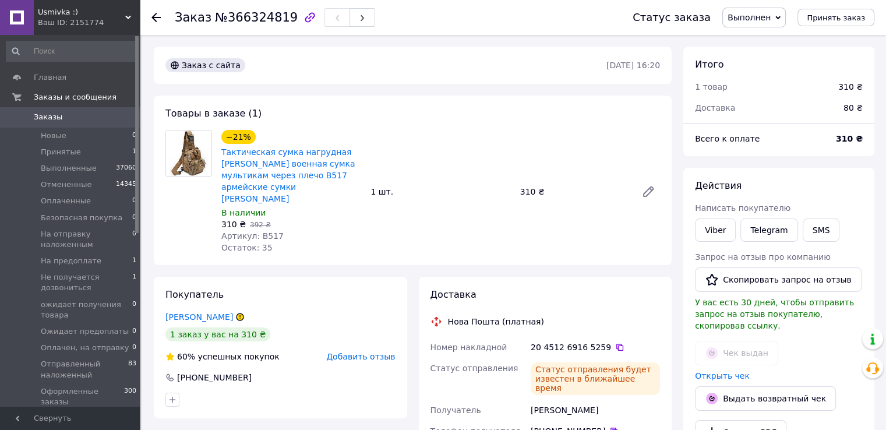
scroll to position [233, 0]
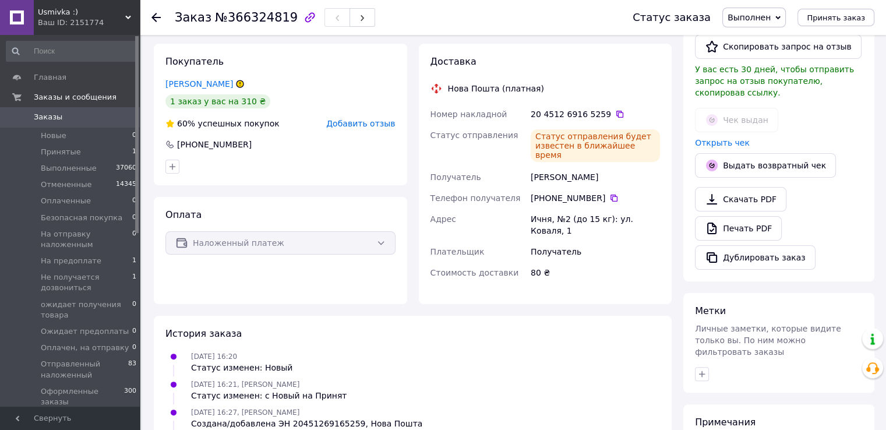
click at [63, 122] on span "Заказы" at bounding box center [71, 117] width 74 height 10
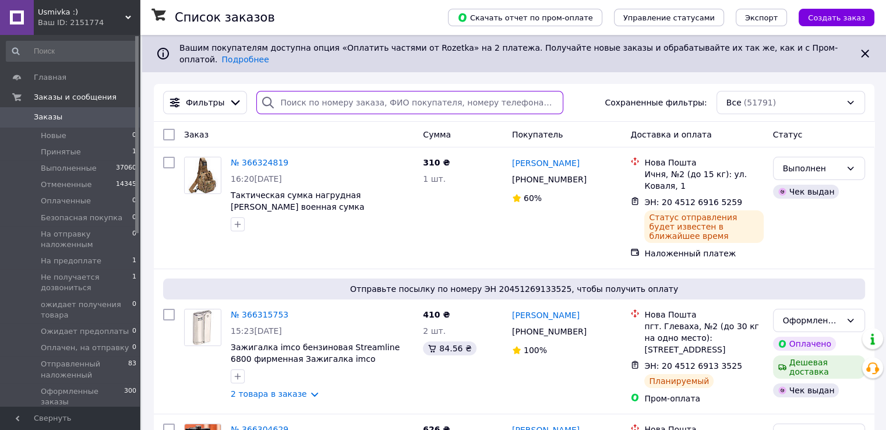
click at [334, 94] on input "search" at bounding box center [409, 102] width 307 height 23
paste input "365978451"
type input "365978451"
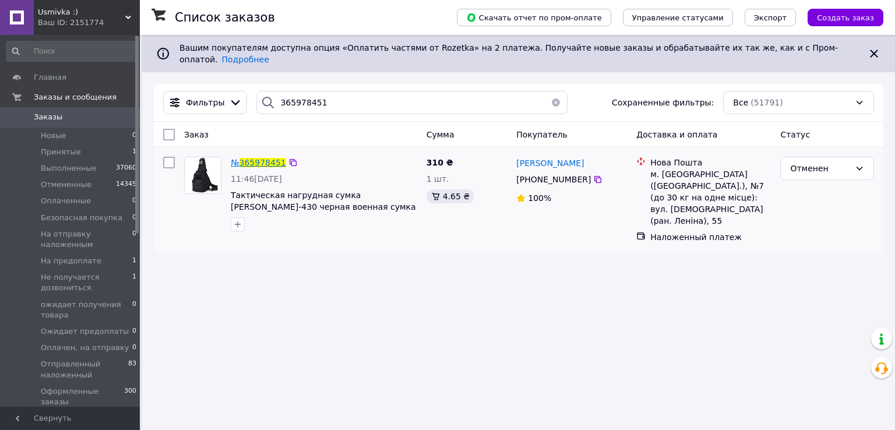
click at [266, 158] on span "365978451" at bounding box center [262, 162] width 47 height 9
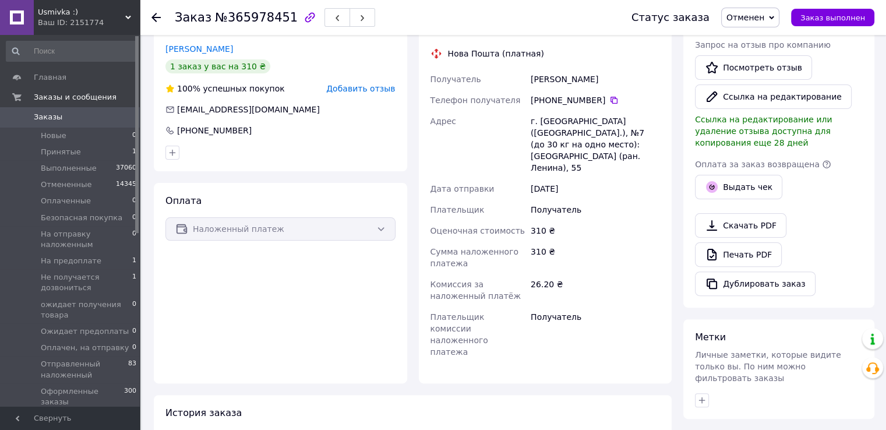
scroll to position [433, 0]
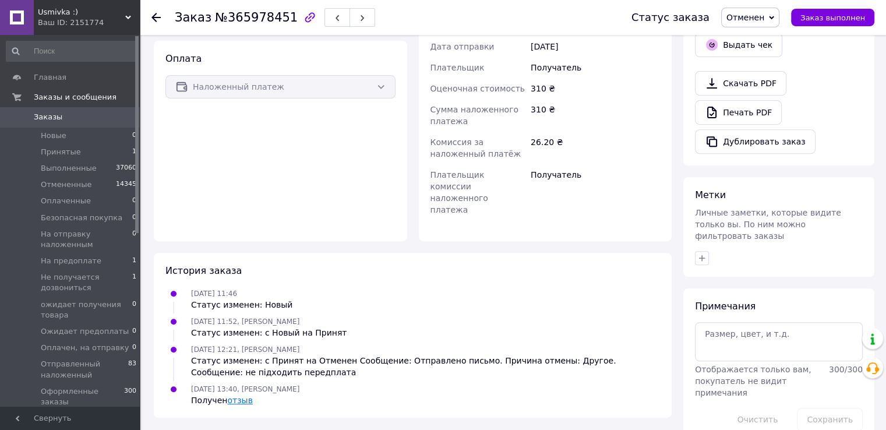
click at [239, 395] on link "отзыв" at bounding box center [239, 399] width 25 height 9
click at [55, 118] on span "Заказы" at bounding box center [48, 117] width 29 height 10
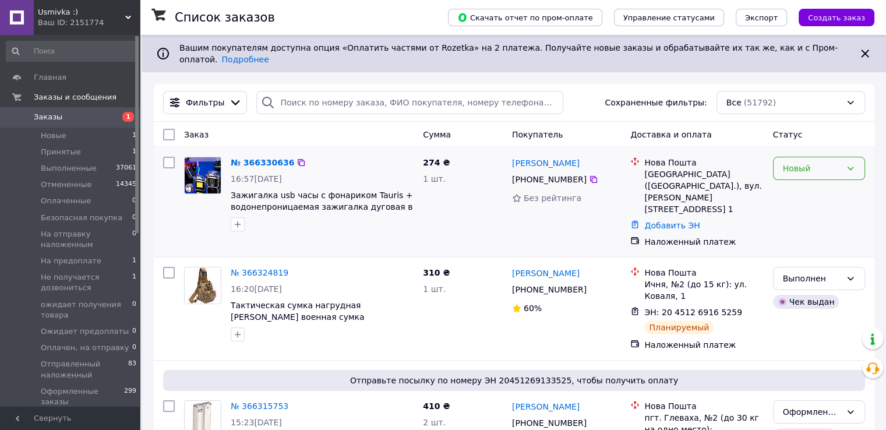
click at [812, 162] on div "Новый" at bounding box center [812, 168] width 58 height 13
click at [792, 184] on li "Принят" at bounding box center [818, 184] width 91 height 21
click at [261, 158] on link "№ 366330636" at bounding box center [260, 162] width 58 height 9
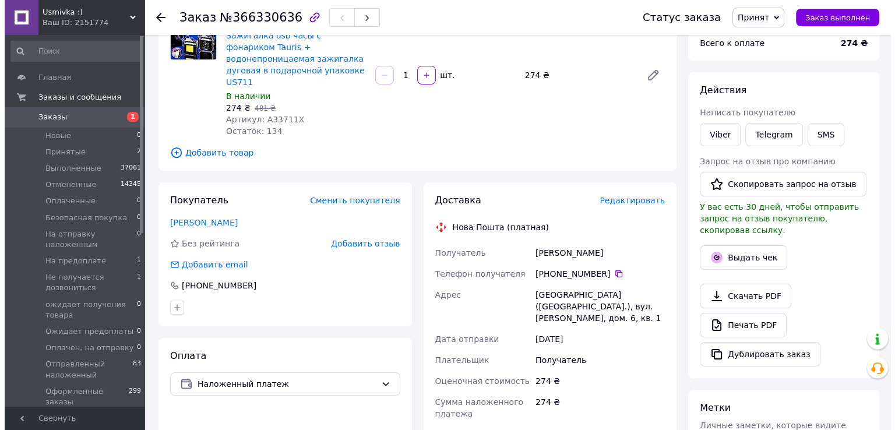
scroll to position [175, 0]
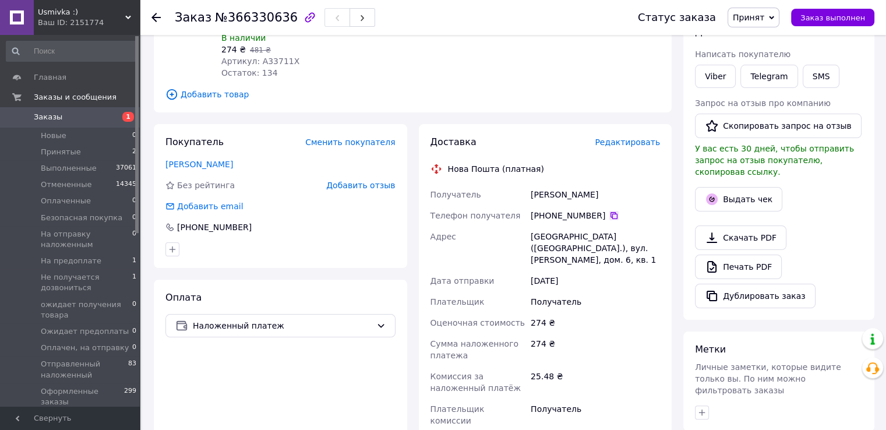
click at [610, 211] on icon at bounding box center [613, 215] width 9 height 9
click at [626, 137] on span "Редактировать" at bounding box center [627, 141] width 65 height 9
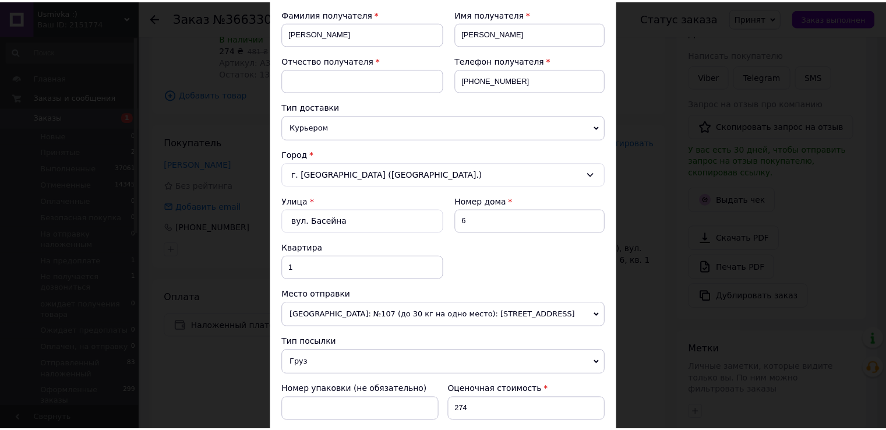
scroll to position [0, 0]
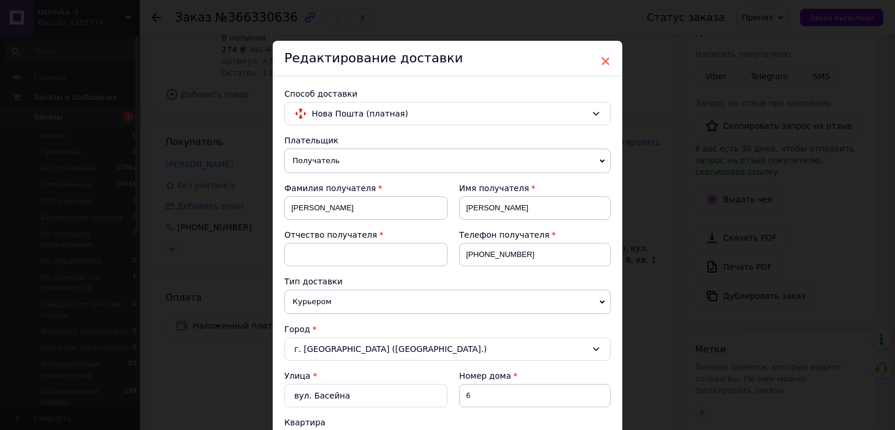
click at [606, 61] on span "×" at bounding box center [605, 61] width 10 height 20
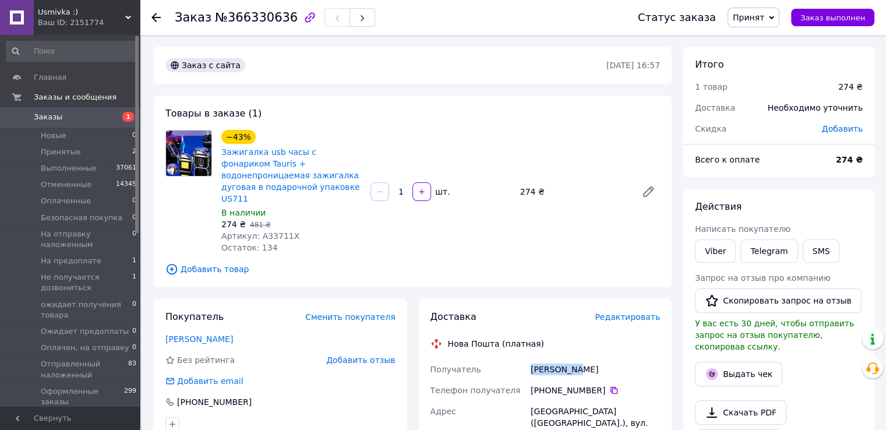
drag, startPoint x: 586, startPoint y: 358, endPoint x: 517, endPoint y: 361, distance: 69.9
copy div "Получатель Лисак Юрій"
click at [609, 386] on icon at bounding box center [613, 390] width 9 height 9
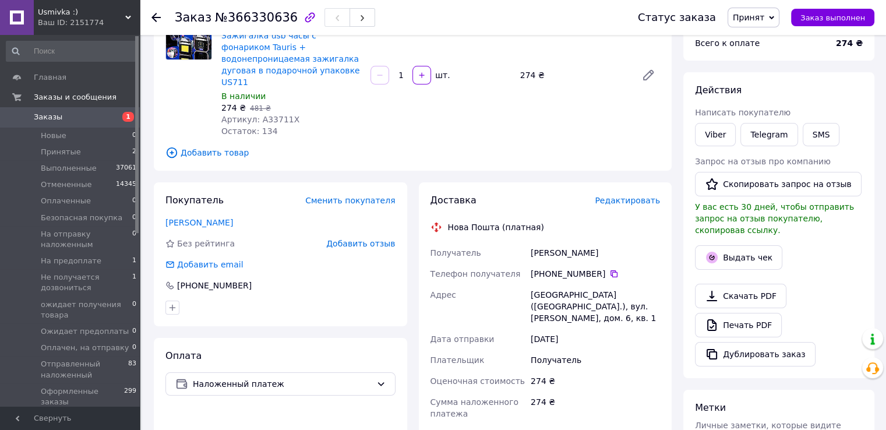
scroll to position [291, 0]
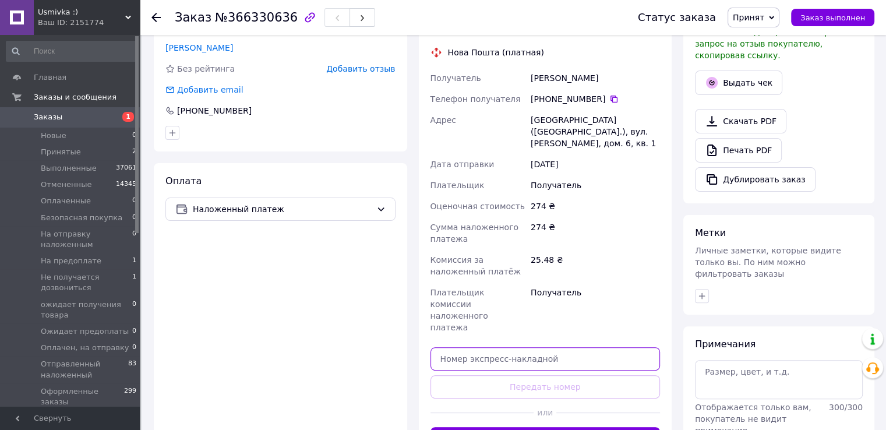
click at [531, 347] on input "text" at bounding box center [545, 358] width 230 height 23
paste input "20451269183665"
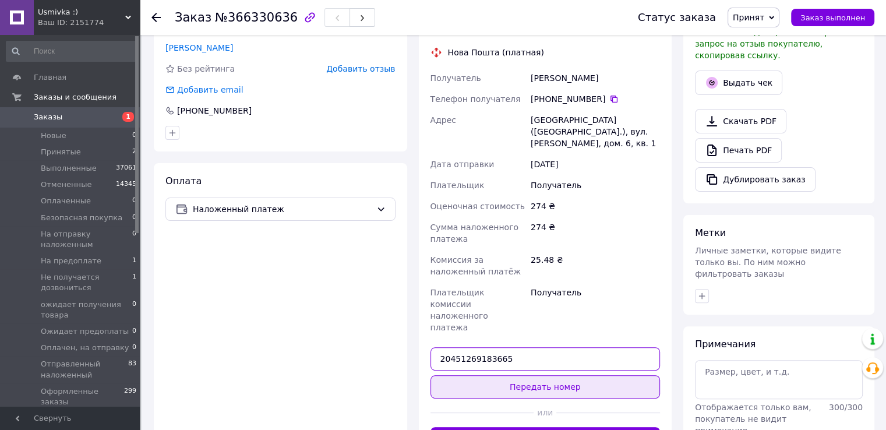
type input "20451269183665"
click at [538, 375] on button "Передать номер" at bounding box center [545, 386] width 230 height 23
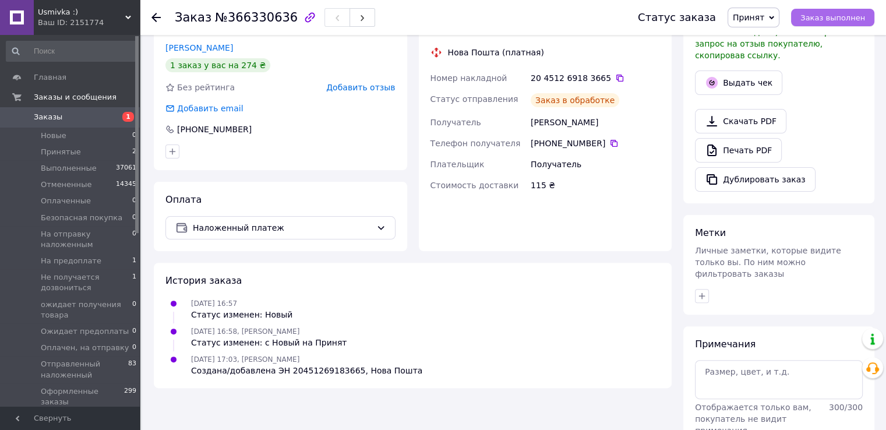
click at [821, 14] on span "Заказ выполнен" at bounding box center [832, 17] width 65 height 9
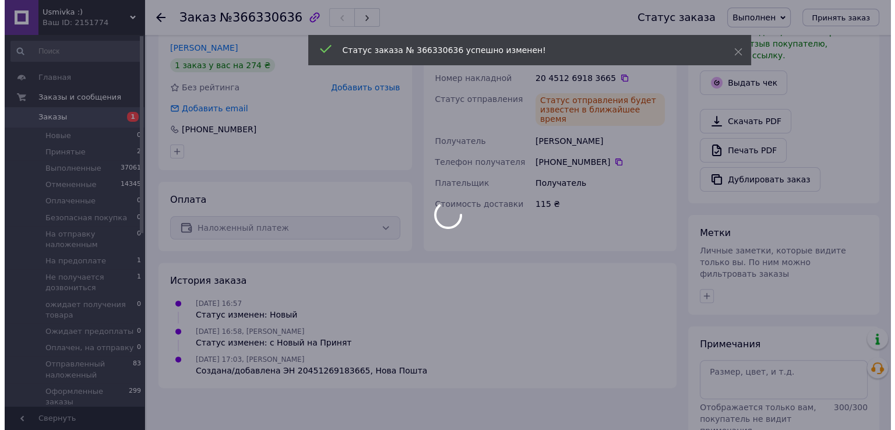
scroll to position [175, 0]
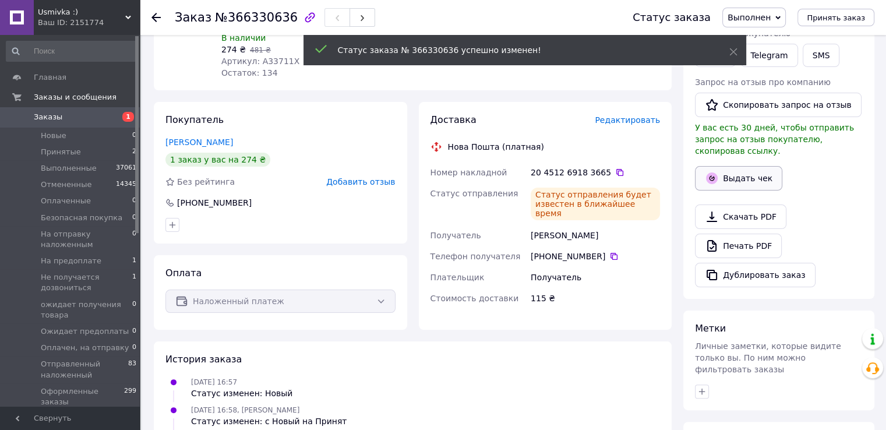
click at [752, 171] on button "Выдать чек" at bounding box center [738, 178] width 87 height 24
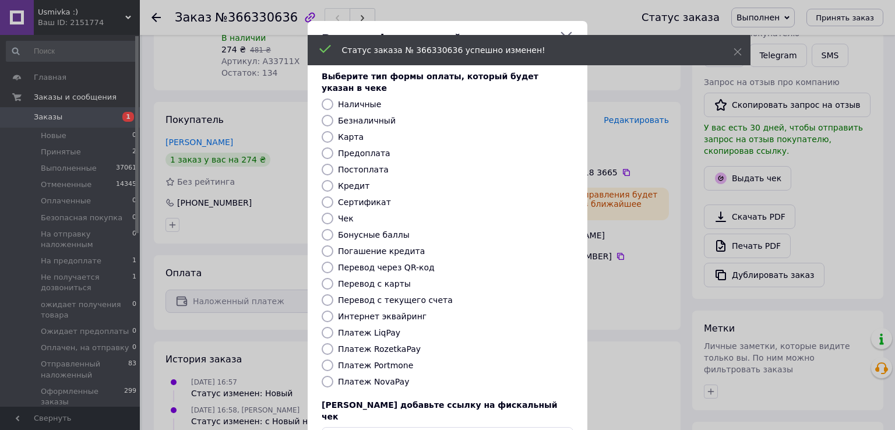
scroll to position [70, 0]
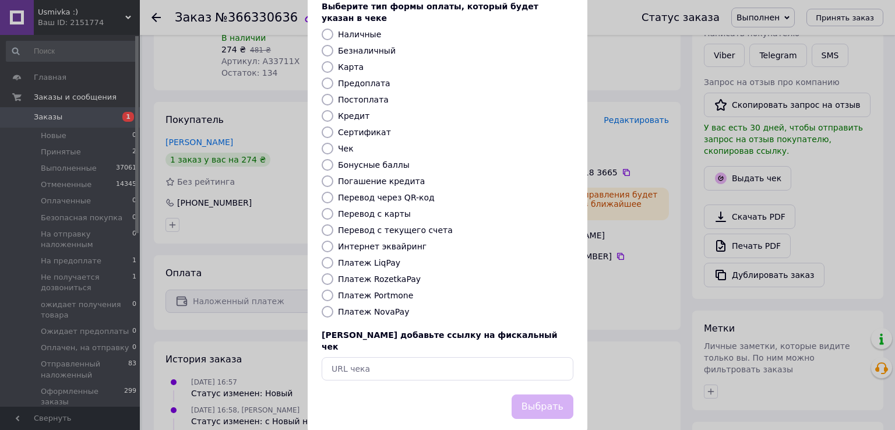
click at [342, 307] on label "Платеж NovaPay" at bounding box center [373, 311] width 71 height 9
click at [333, 306] on input "Платеж NovaPay" at bounding box center [327, 312] width 12 height 12
radio input "true"
click at [544, 394] on button "Выбрать" at bounding box center [542, 406] width 62 height 25
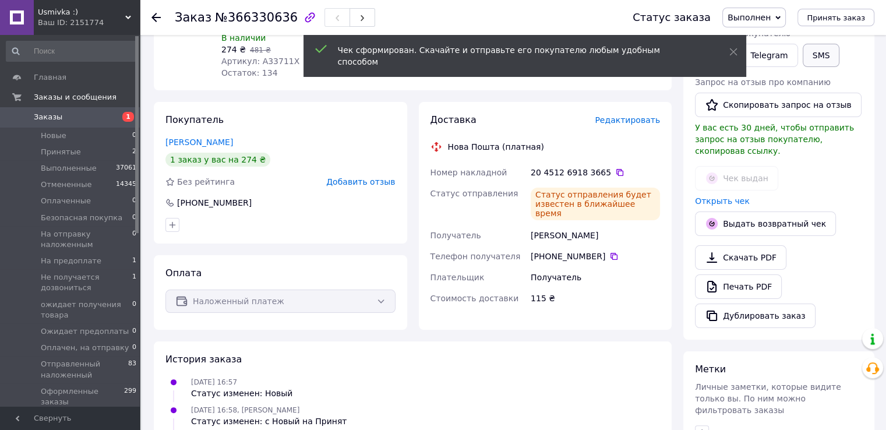
click at [822, 56] on button "SMS" at bounding box center [821, 55] width 37 height 23
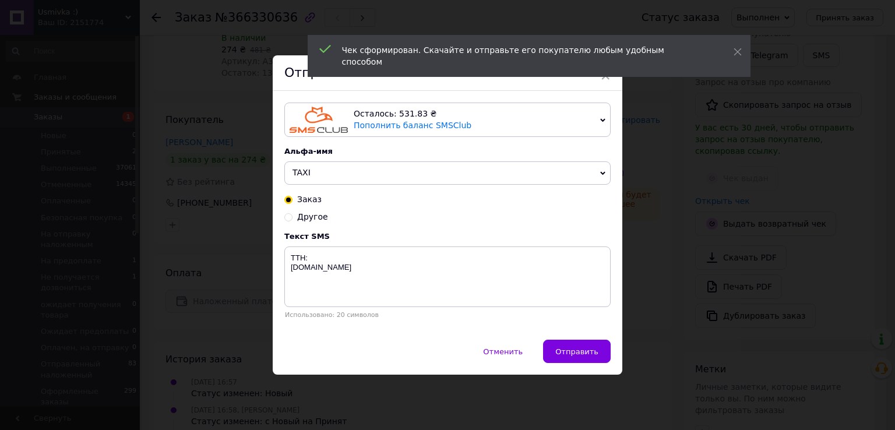
click at [356, 172] on span "TAXI" at bounding box center [447, 172] width 326 height 23
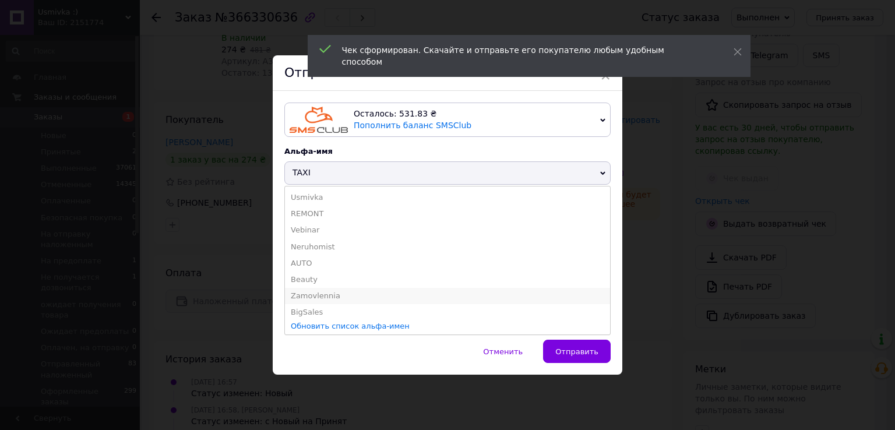
click at [320, 299] on li "Zamovlennia" at bounding box center [447, 296] width 325 height 16
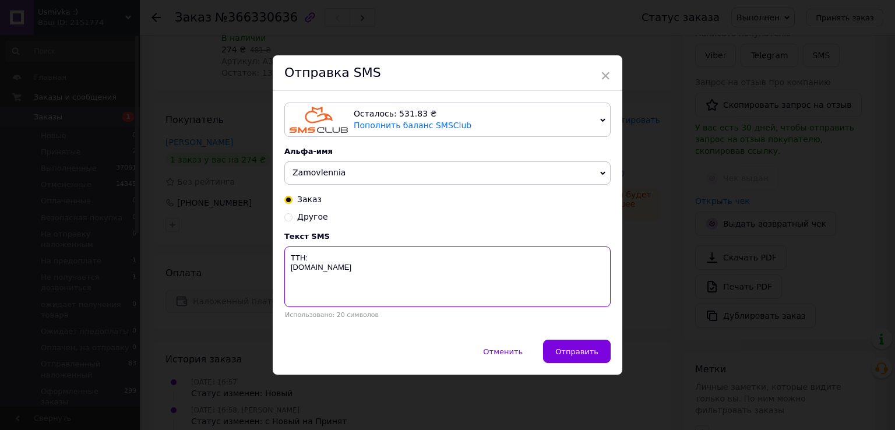
click at [345, 251] on textarea "TTH: Usmivka.com.ua" at bounding box center [447, 276] width 326 height 61
paste textarea "20451269183665"
type textarea "TTH:20451269183665 Usmivka.com.ua"
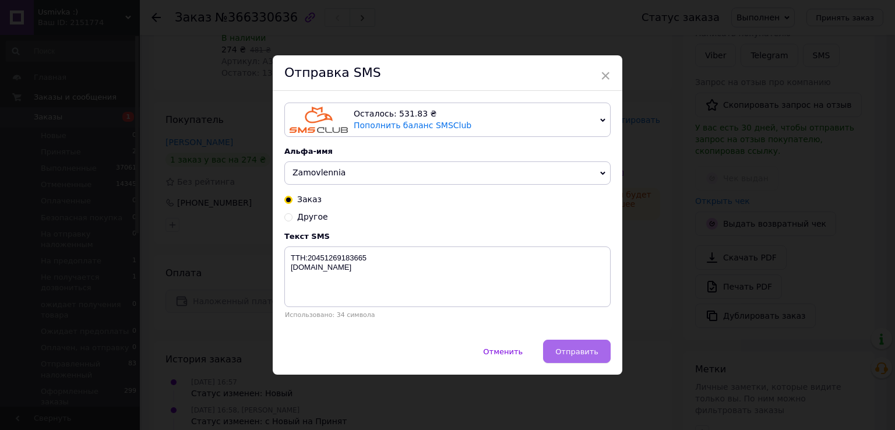
click at [563, 350] on span "Отправить" at bounding box center [576, 351] width 43 height 9
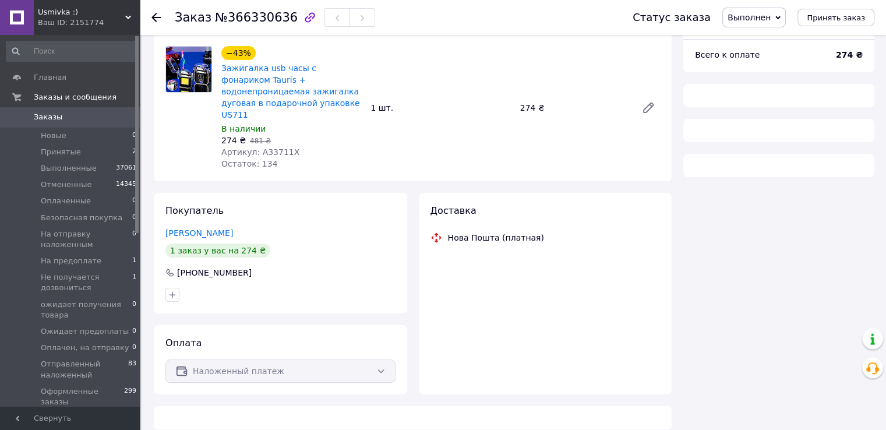
scroll to position [103, 0]
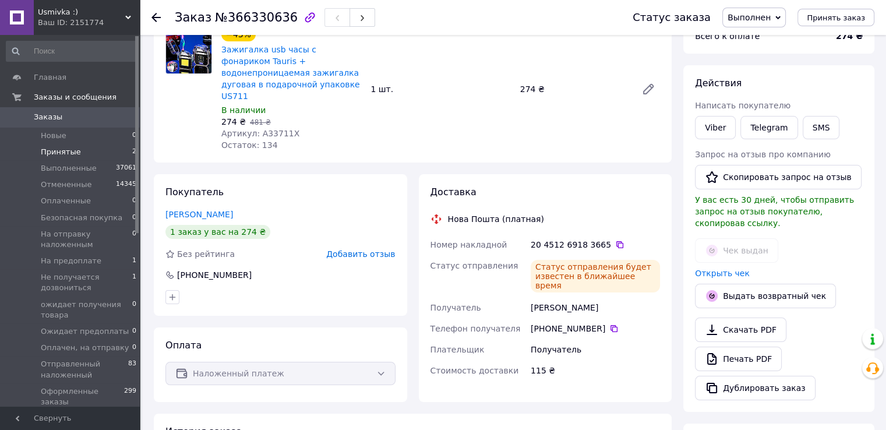
click at [79, 149] on li "Принятые 2" at bounding box center [71, 152] width 143 height 16
